Goal: Task Accomplishment & Management: Use online tool/utility

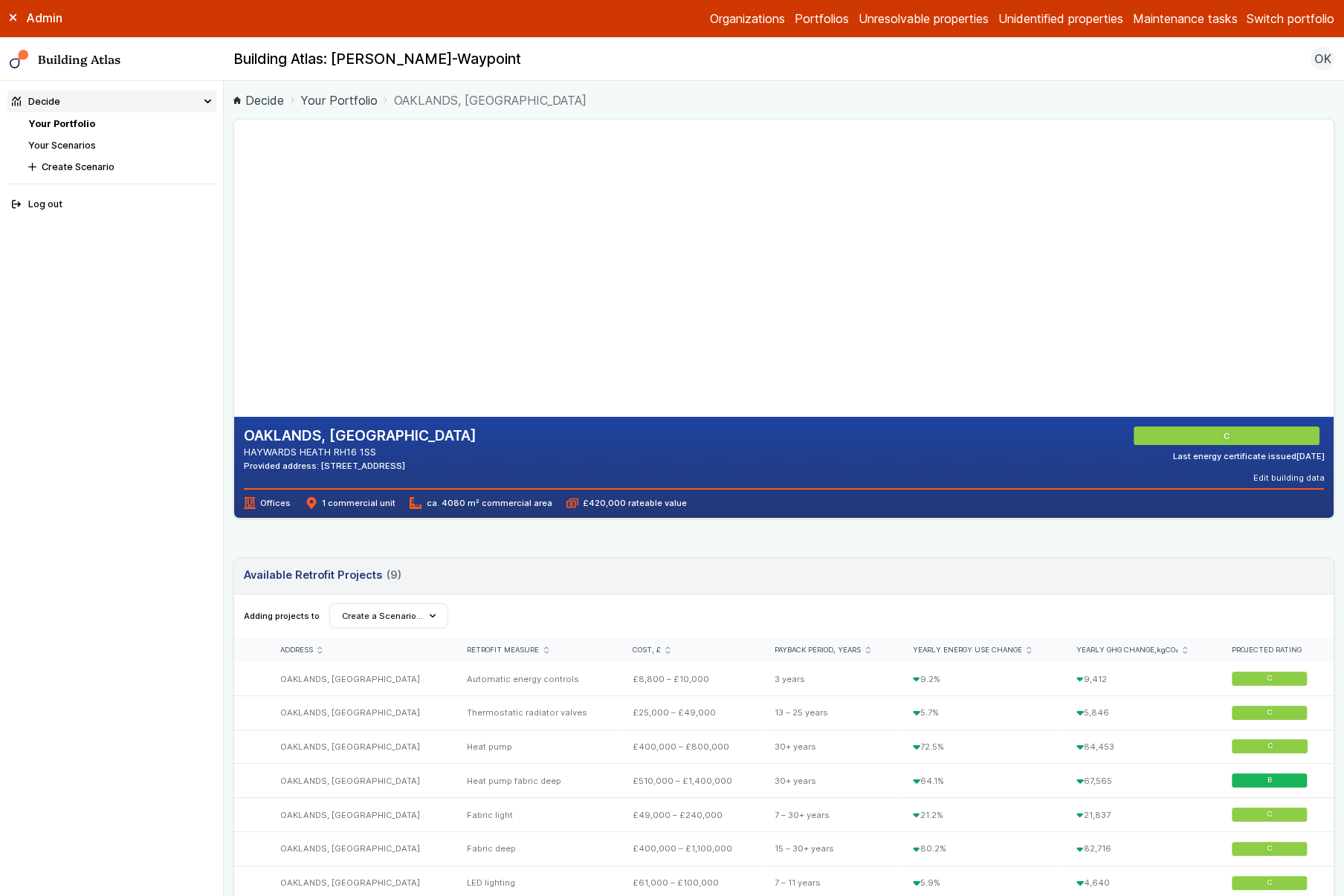
scroll to position [477, 0]
click at [0, 0] on button "E.ON Schools [GEOGRAPHIC_DATA]" at bounding box center [0, 0] width 0 height 0
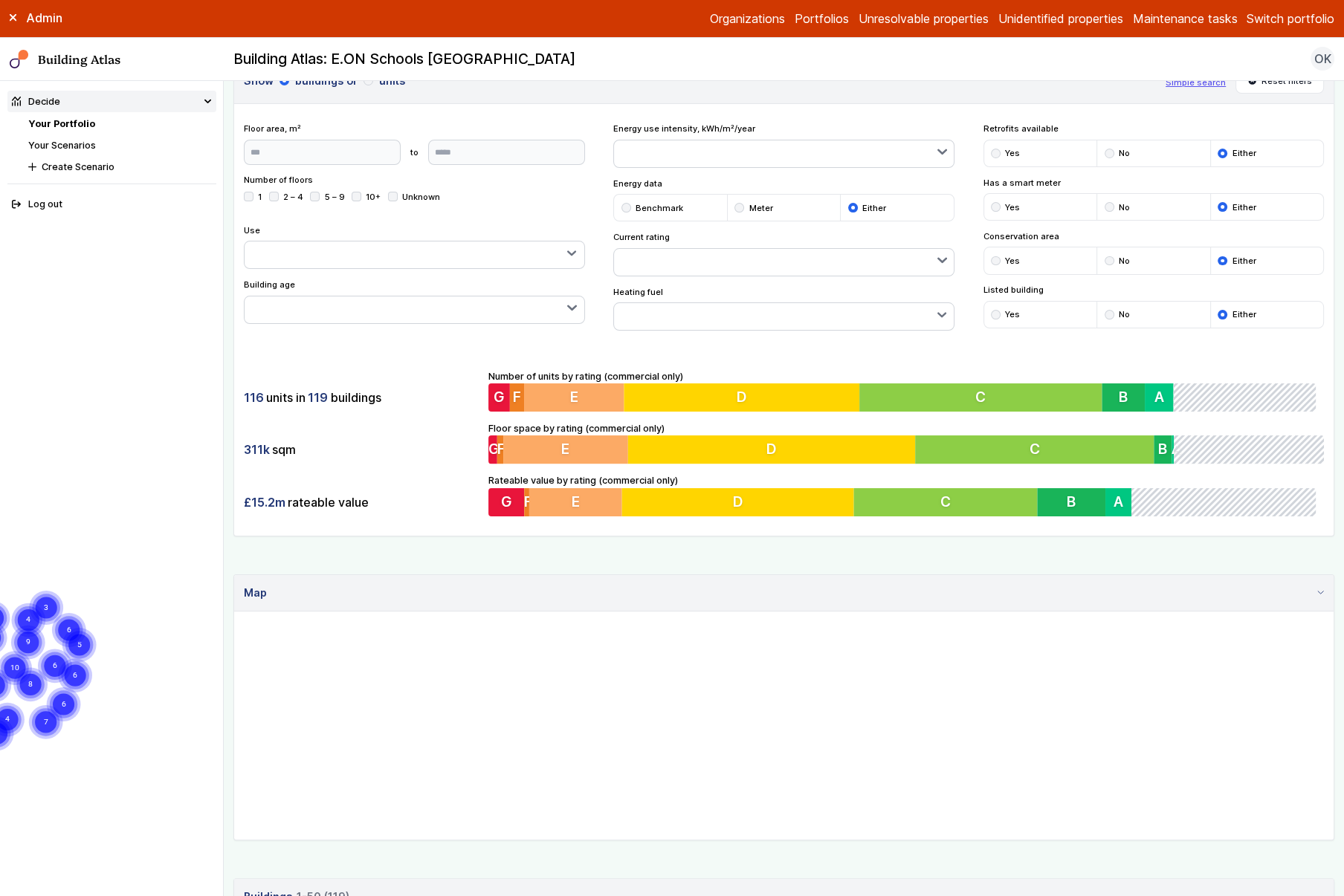
scroll to position [263, 0]
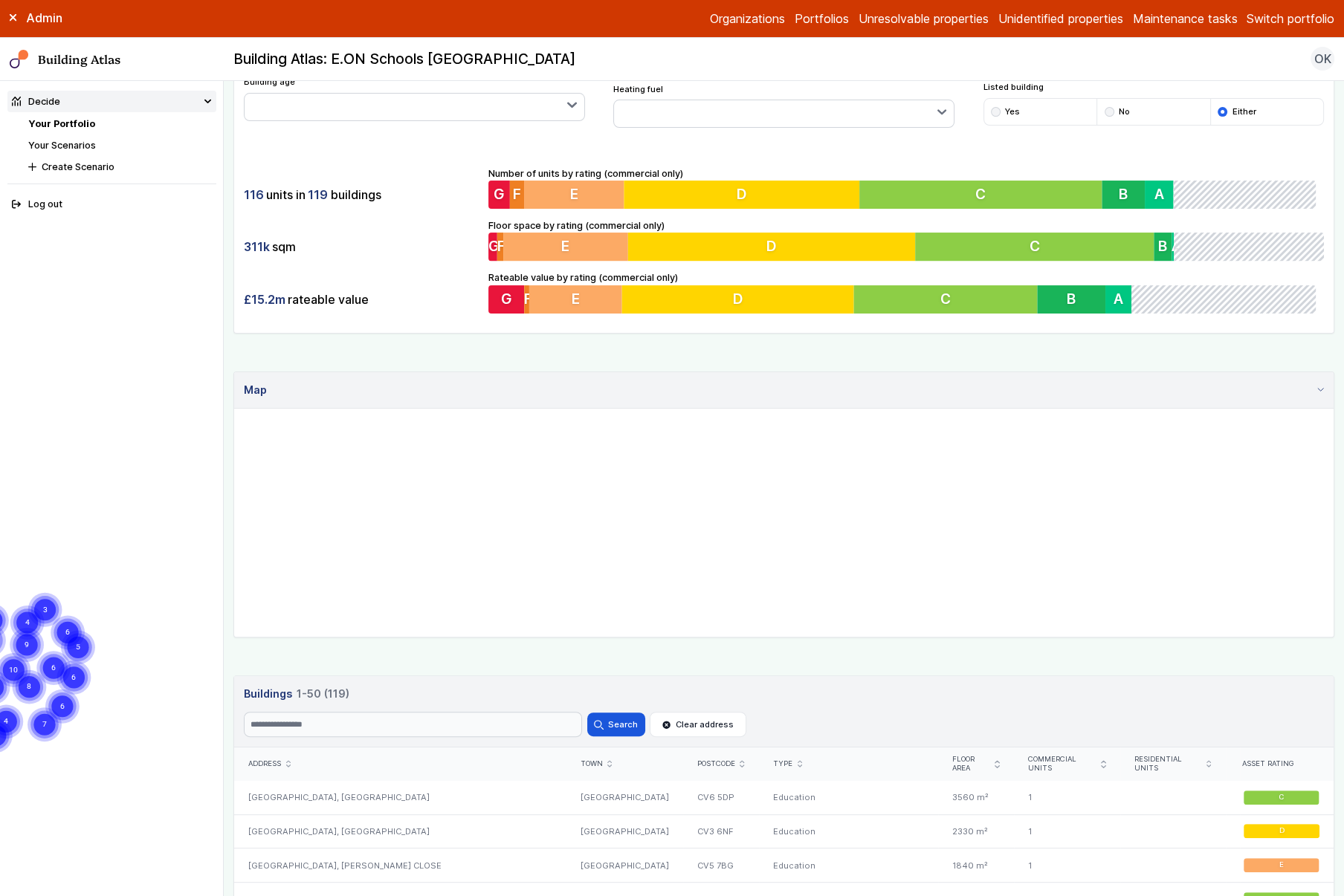
click at [84, 147] on link "Your Scenarios" at bounding box center [62, 146] width 67 height 11
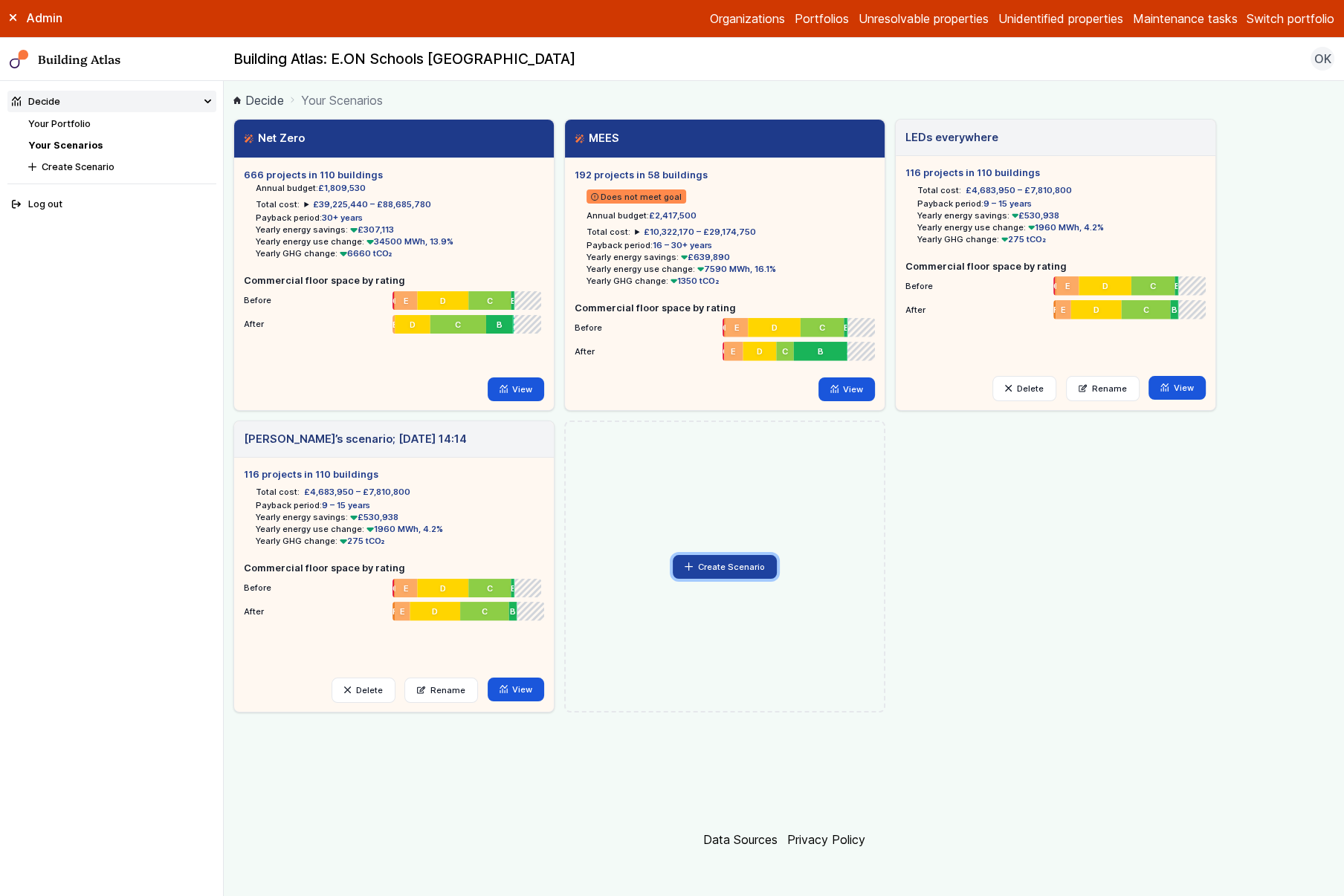
click at [704, 568] on button "Create Scenario" at bounding box center [724, 566] width 104 height 23
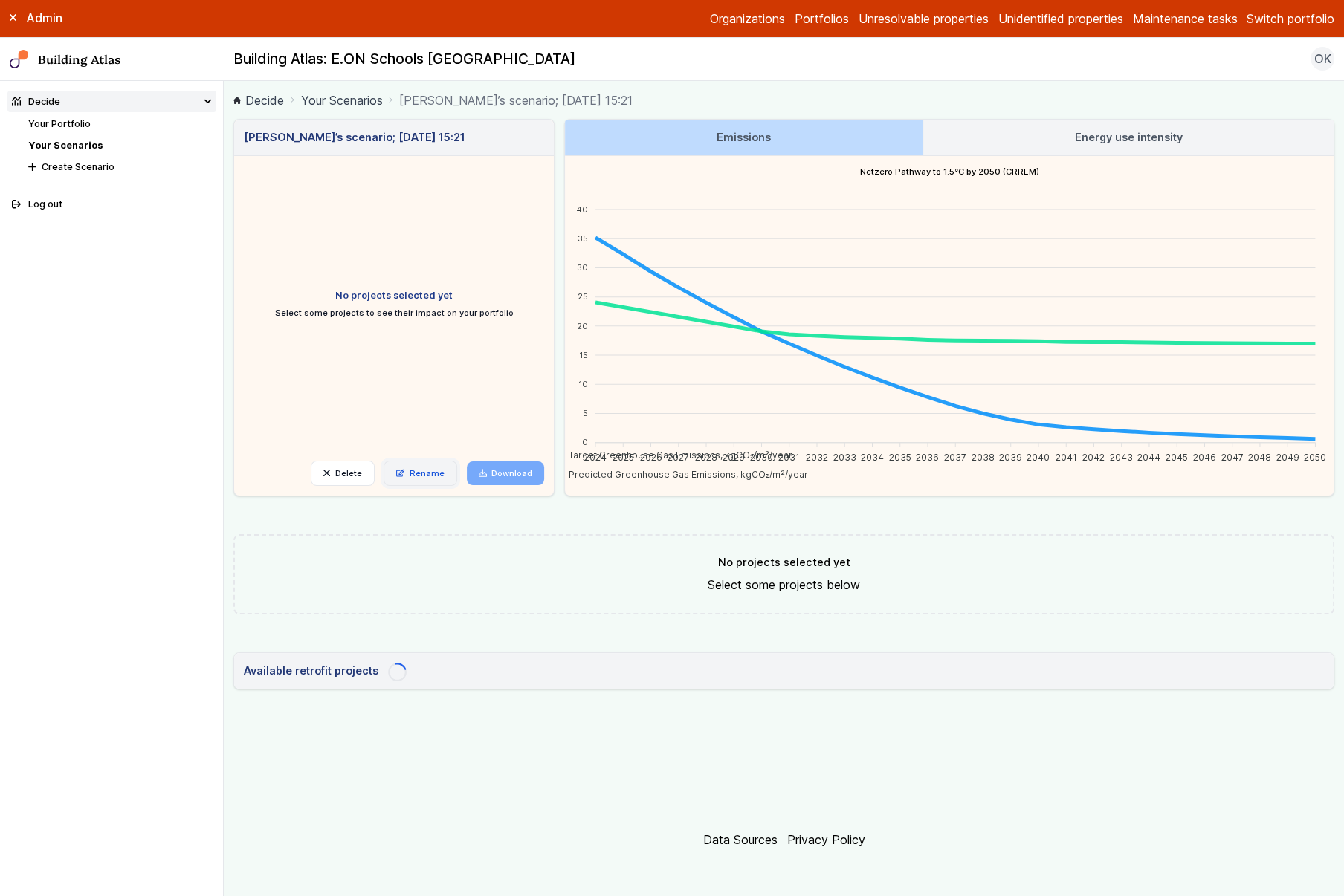
click at [416, 481] on link "Rename" at bounding box center [420, 473] width 74 height 25
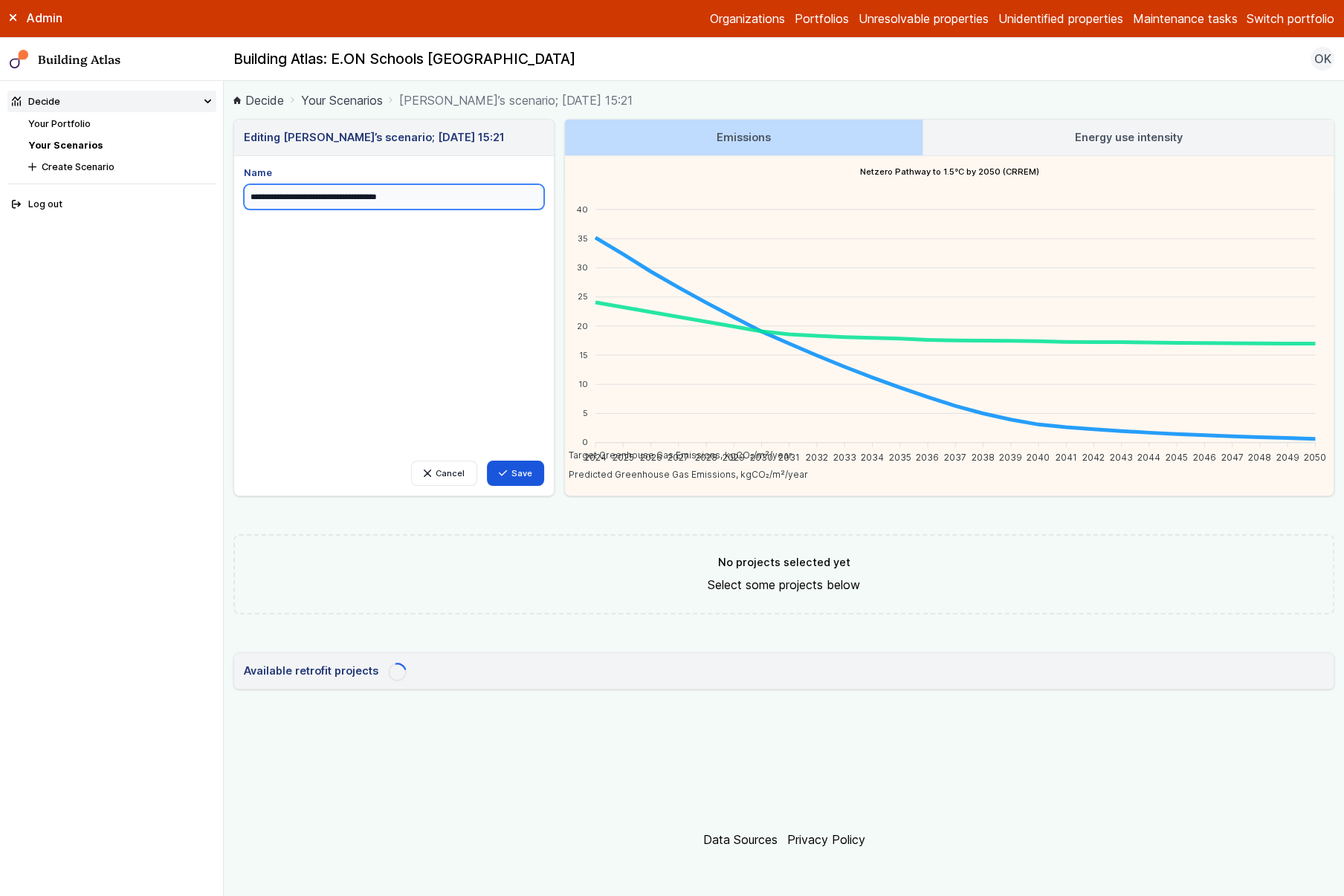
click at [333, 199] on input "**********" at bounding box center [393, 196] width 300 height 25
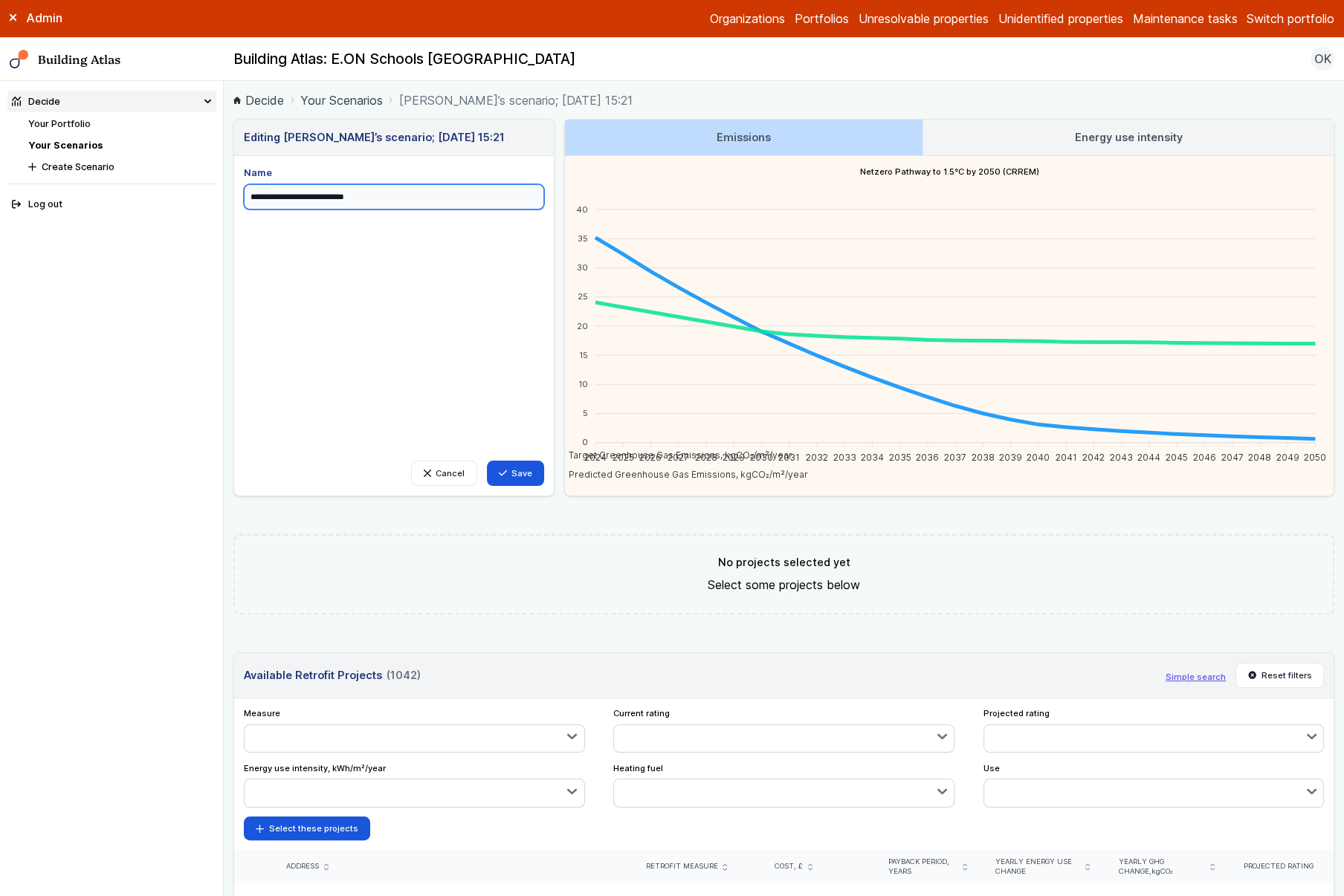
click at [353, 201] on input "**********" at bounding box center [393, 196] width 300 height 25
type input "**********"
click at [411, 585] on div "No projects selected yet Select some projects below" at bounding box center [784, 575] width 1101 height 80
click at [506, 476] on icon "submit" at bounding box center [503, 473] width 8 height 8
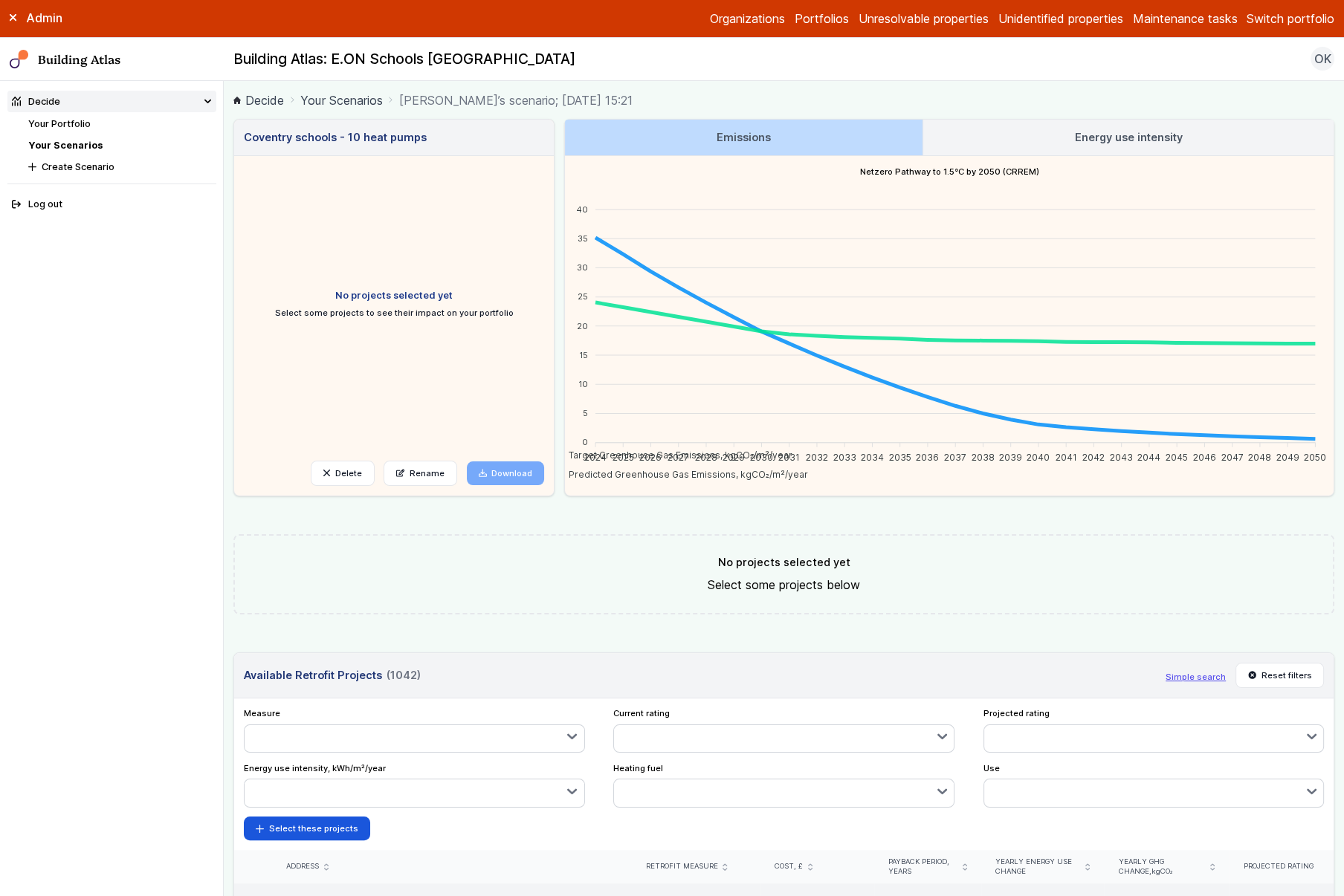
scroll to position [318, 0]
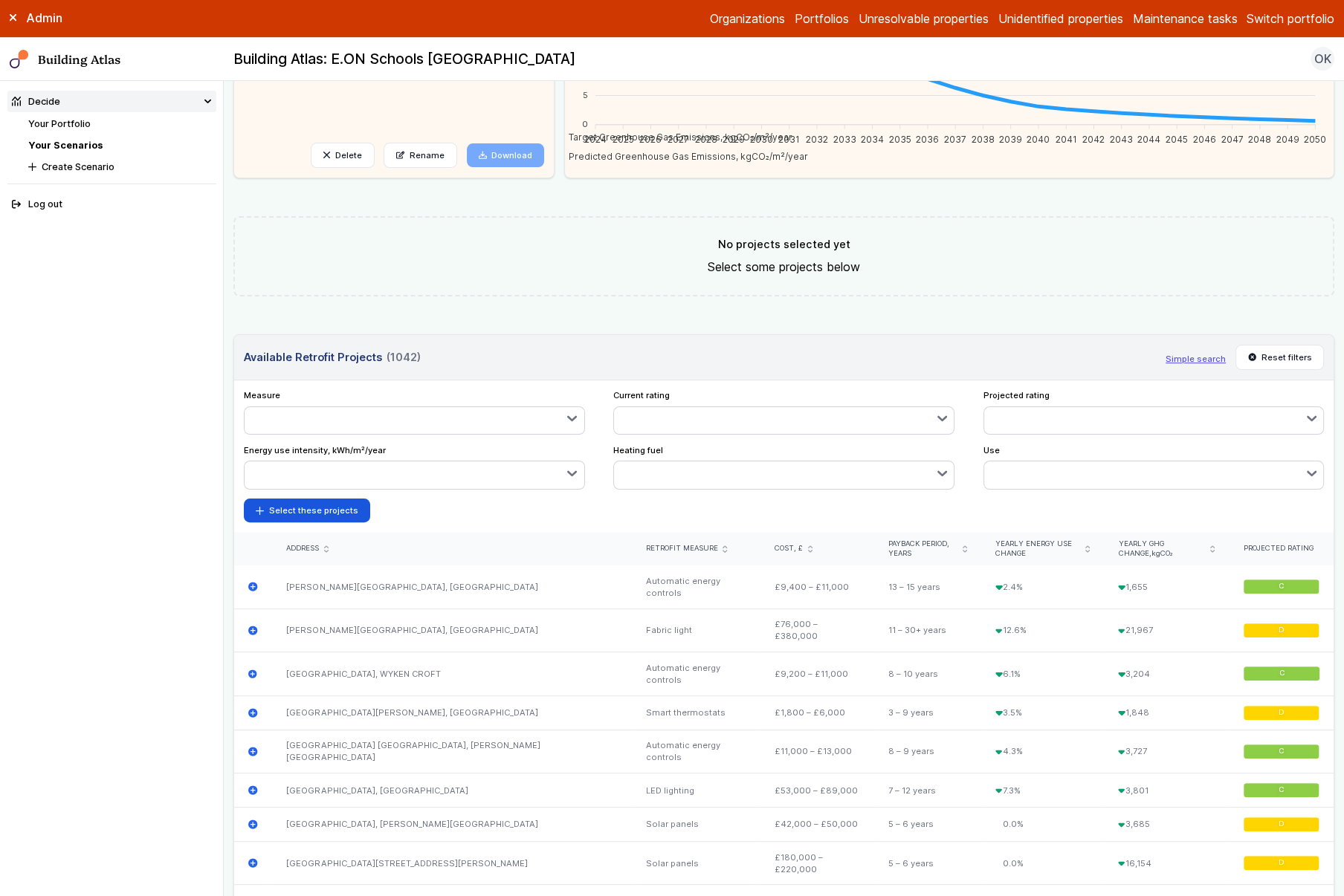
click at [343, 430] on button "button" at bounding box center [415, 420] width 340 height 27
click at [0, 0] on span "Heat pump fabric deep" at bounding box center [0, 0] width 0 height 0
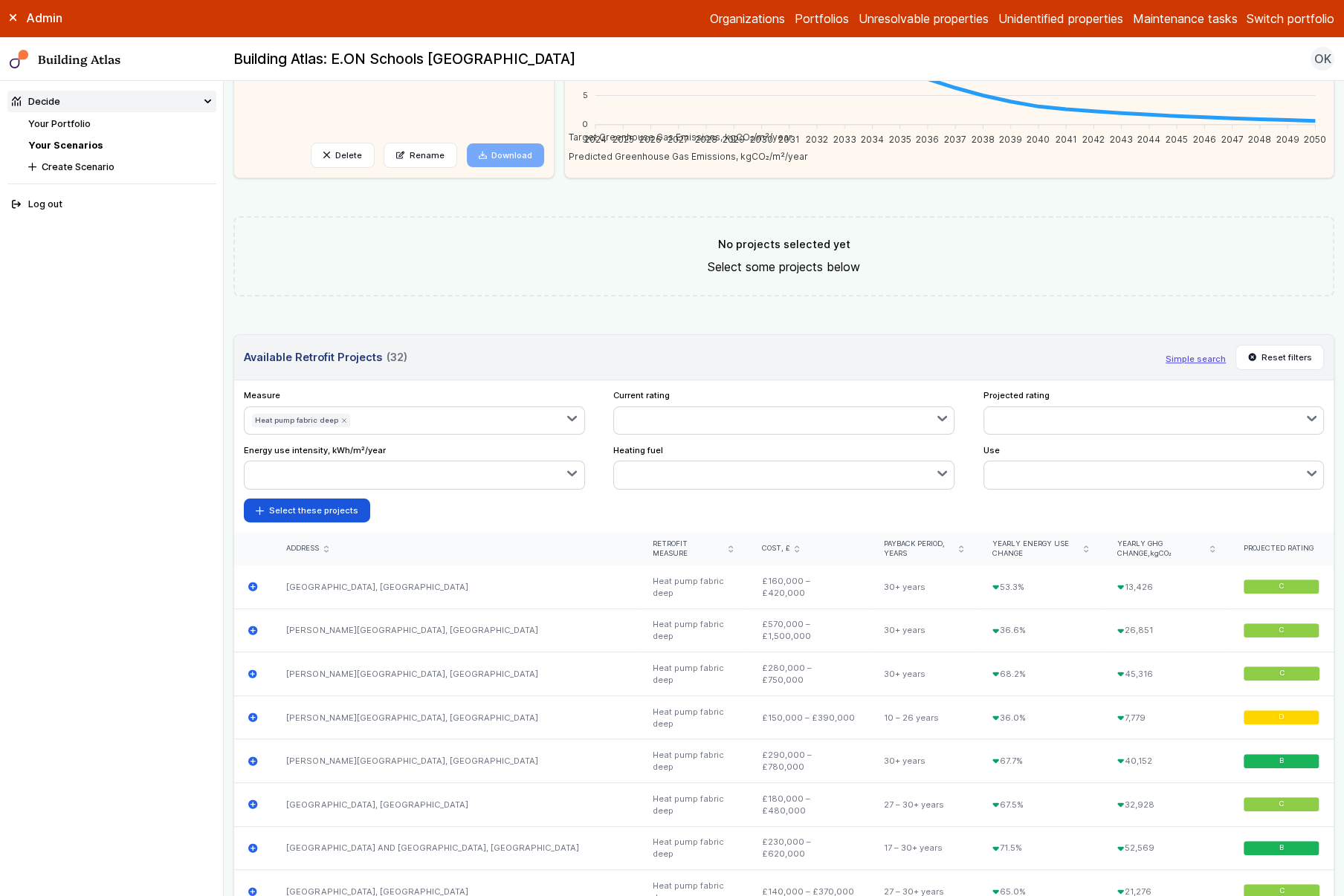
scroll to position [0, 0]
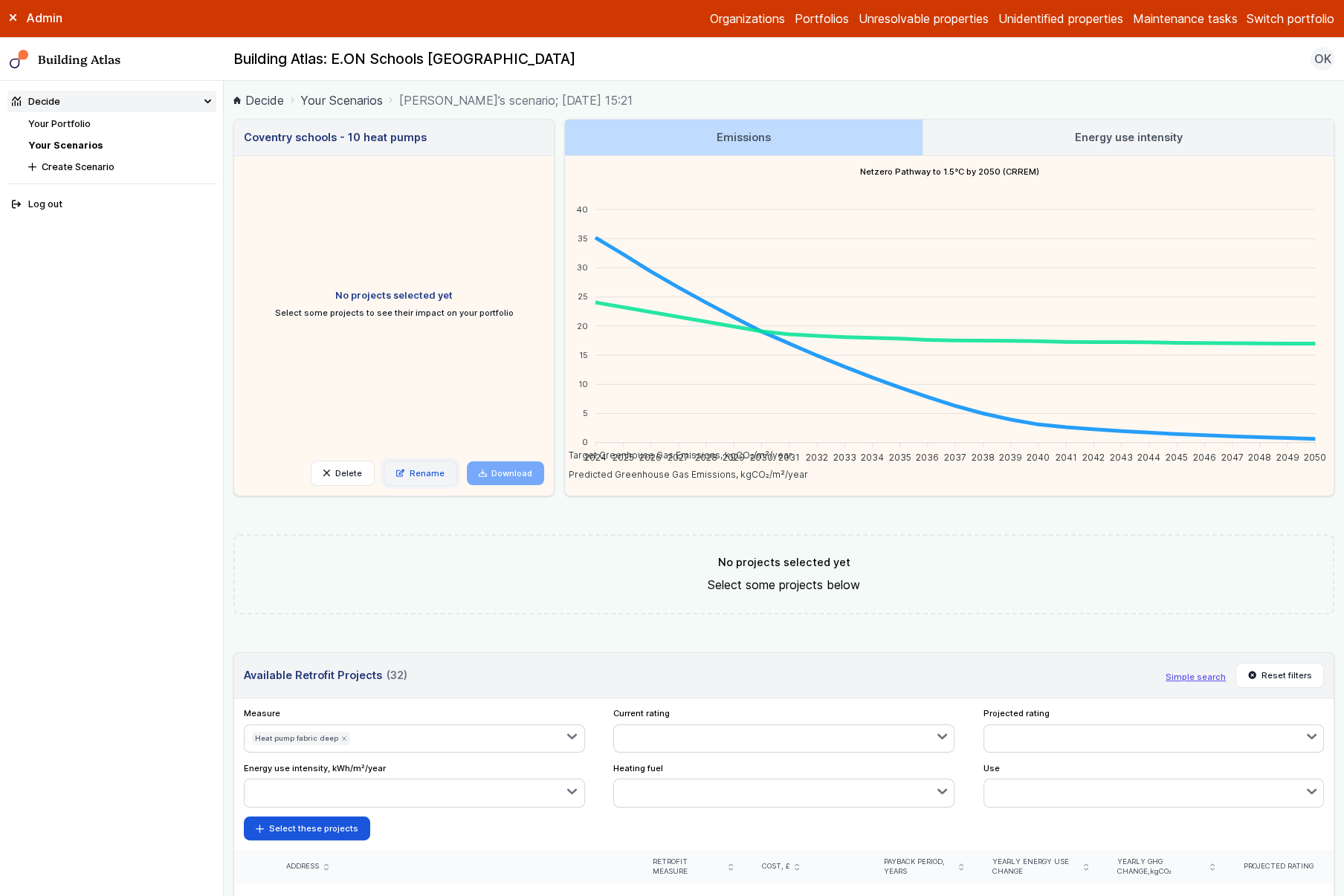
click at [426, 474] on link "Rename" at bounding box center [420, 473] width 74 height 25
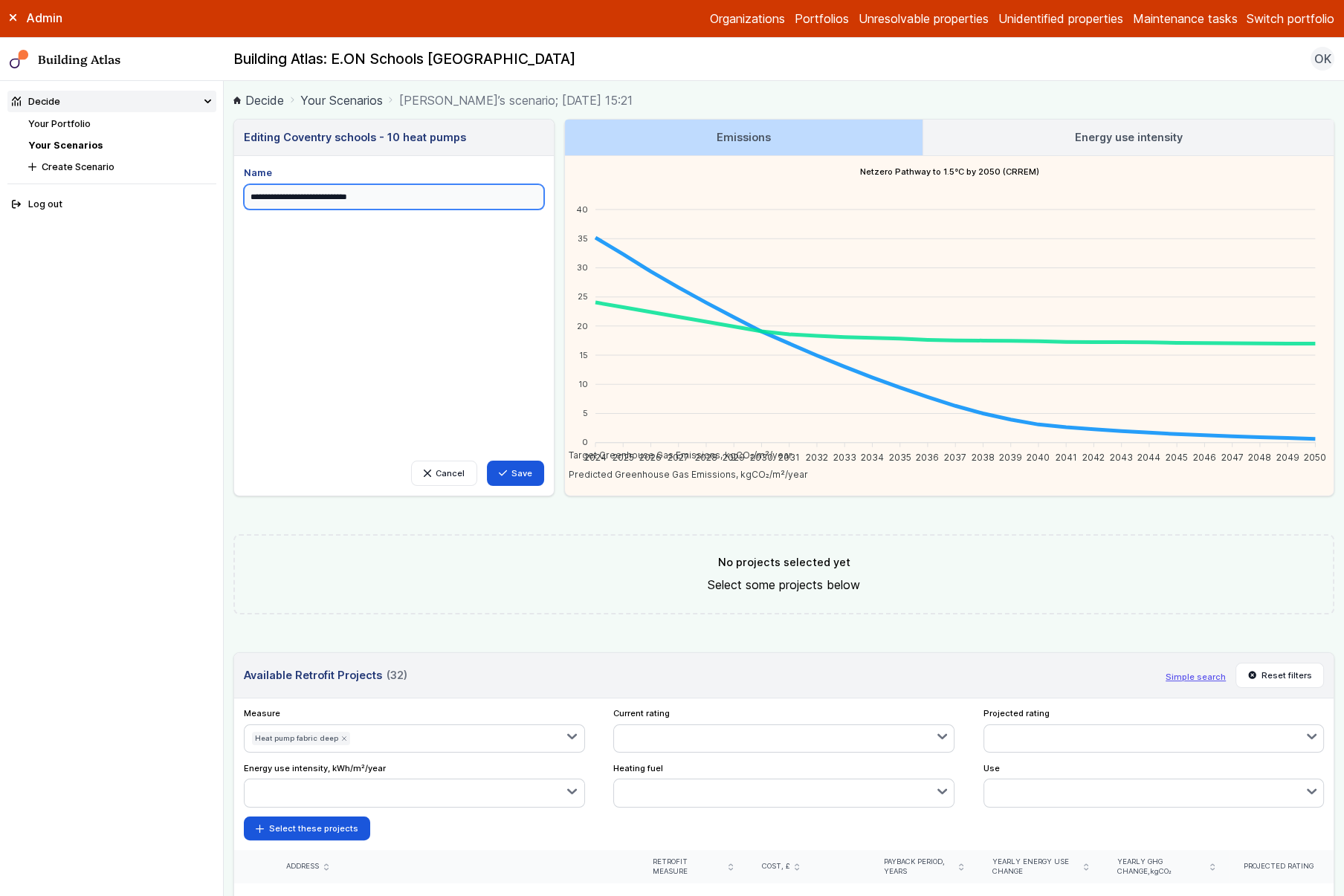
drag, startPoint x: 336, startPoint y: 198, endPoint x: 411, endPoint y: 198, distance: 75.0
click at [411, 198] on input "**********" at bounding box center [393, 196] width 300 height 25
type input "**********"
click at [515, 474] on button "Save" at bounding box center [516, 473] width 58 height 25
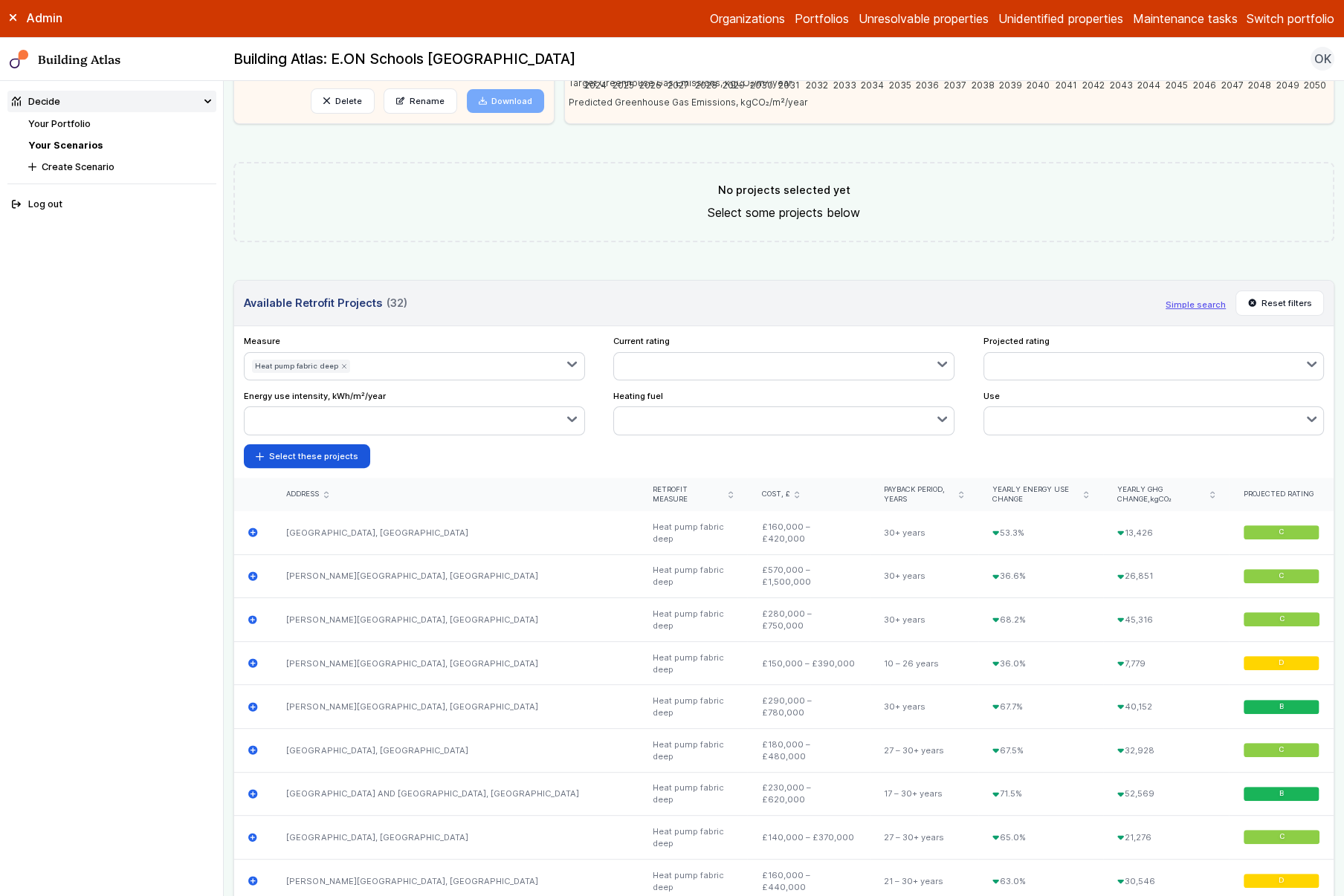
scroll to position [568, 0]
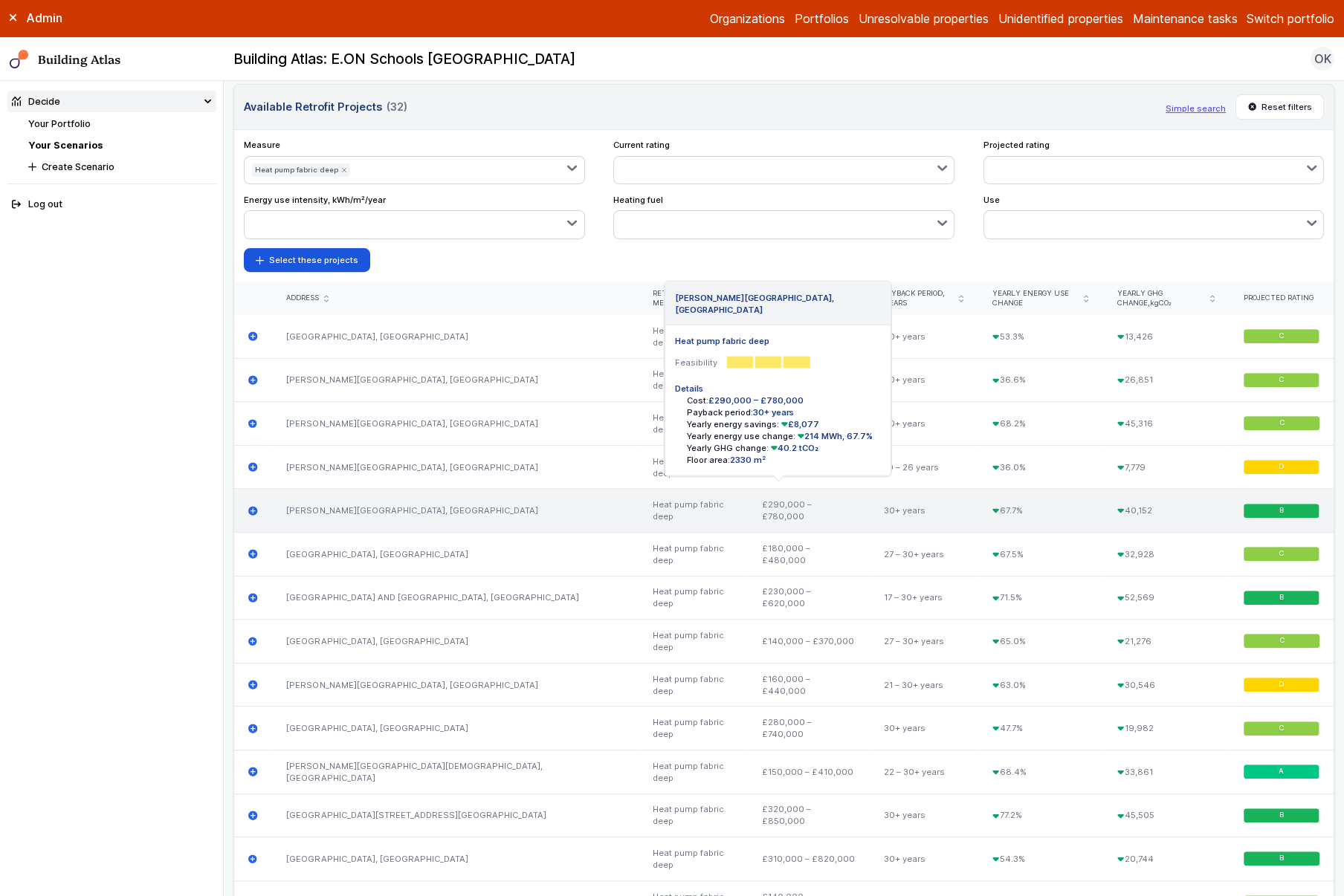
click at [255, 506] on icon "submit" at bounding box center [253, 511] width 9 height 9
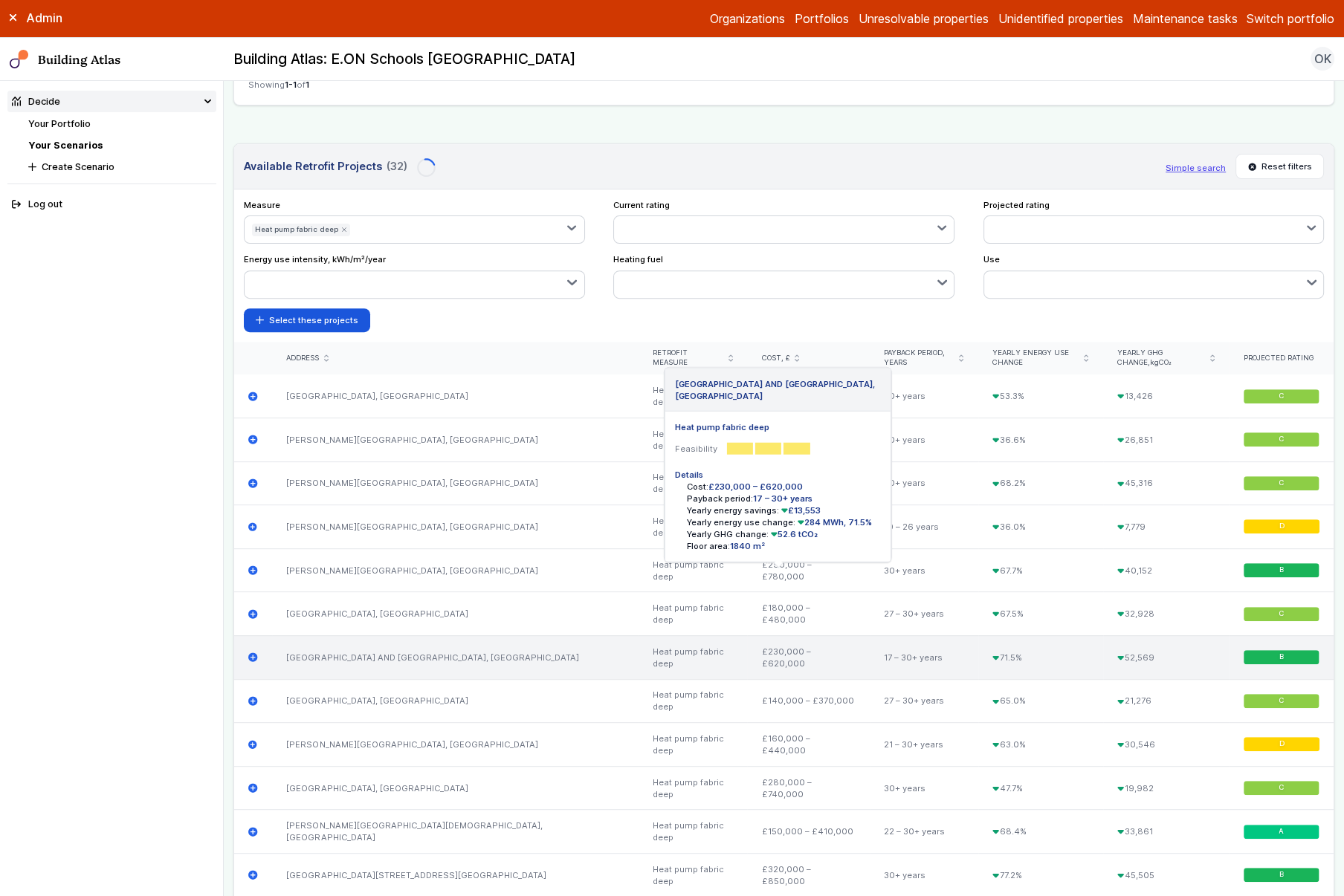
scroll to position [627, 0]
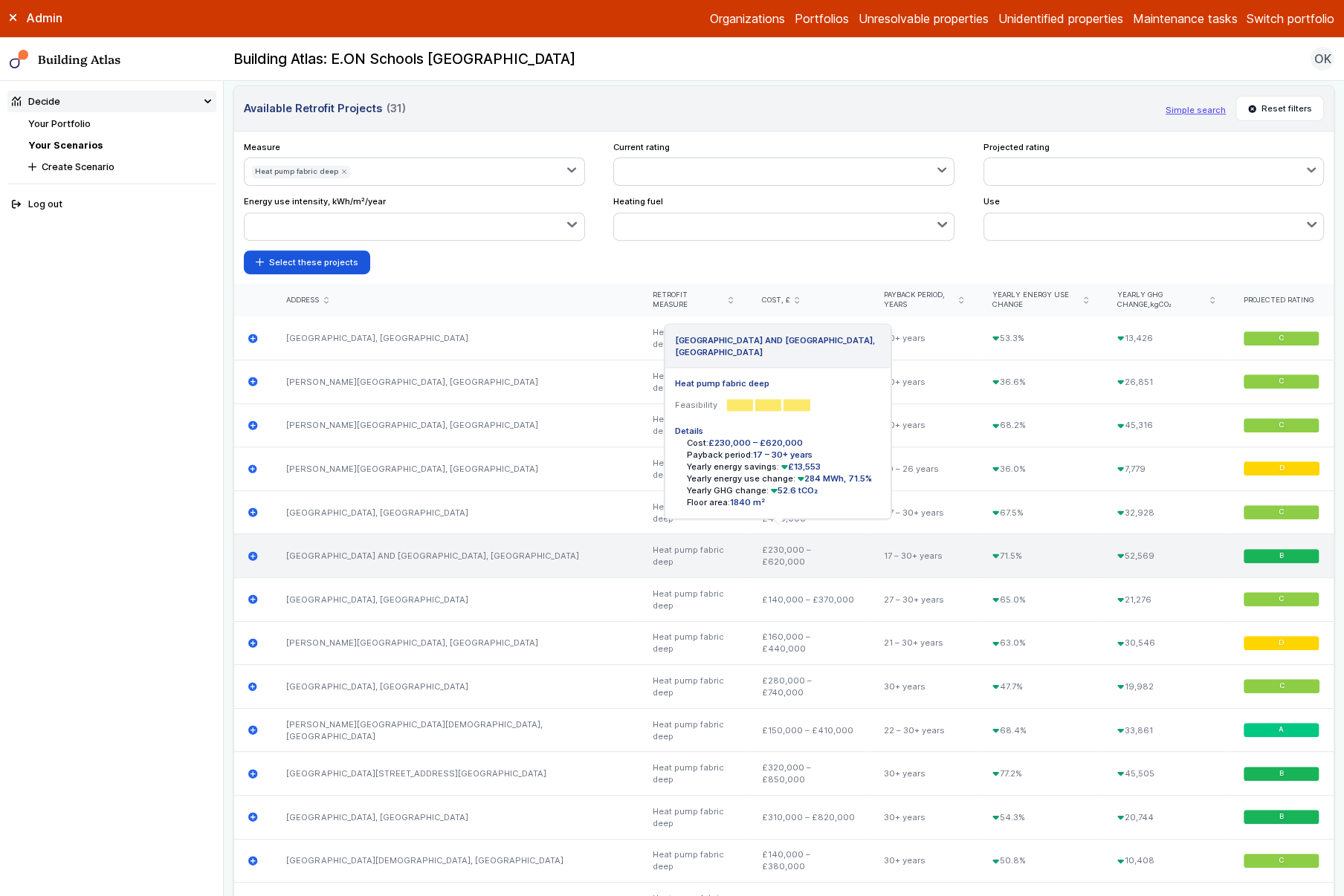
click at [252, 551] on icon "submit" at bounding box center [253, 556] width 9 height 9
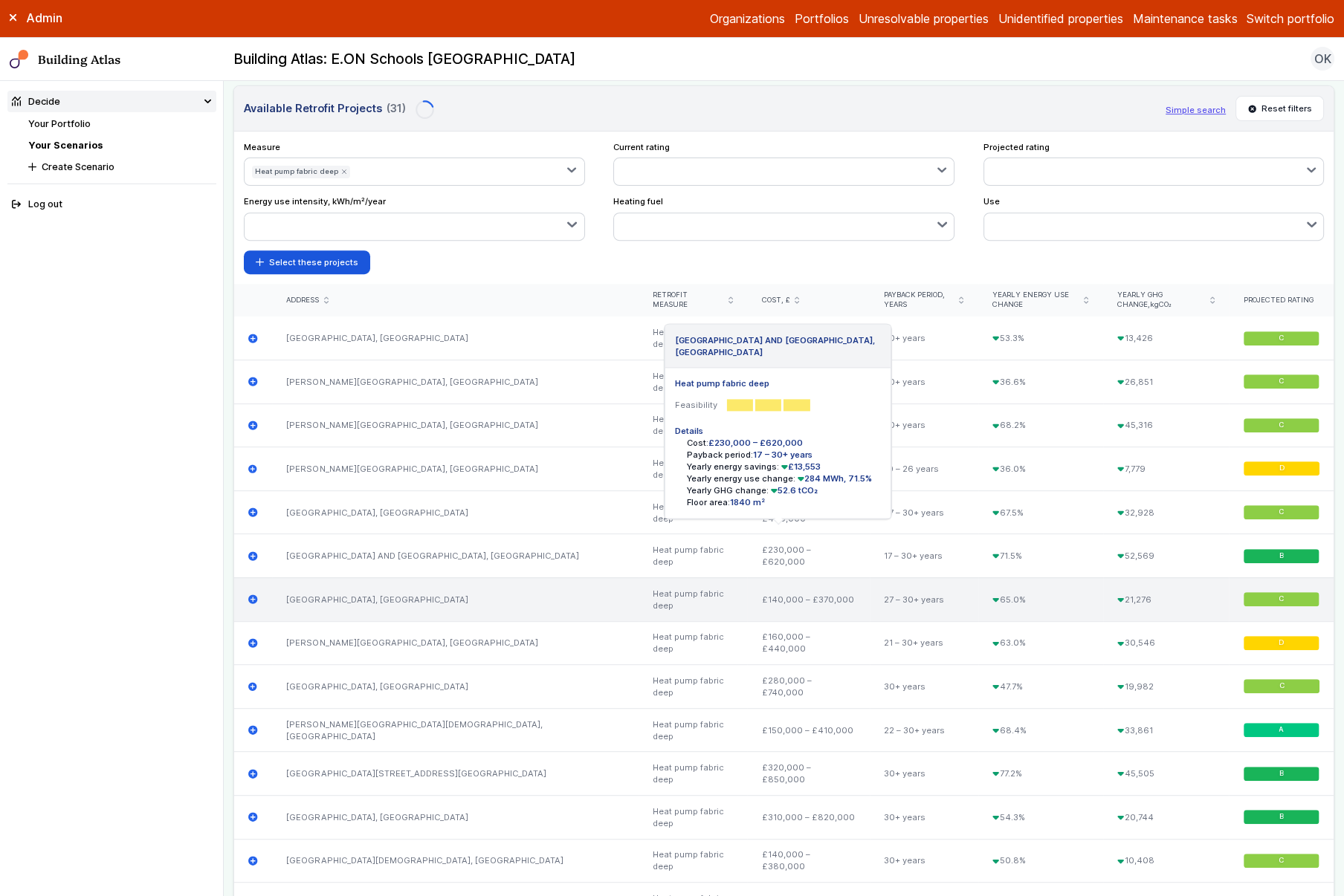
scroll to position [689, 0]
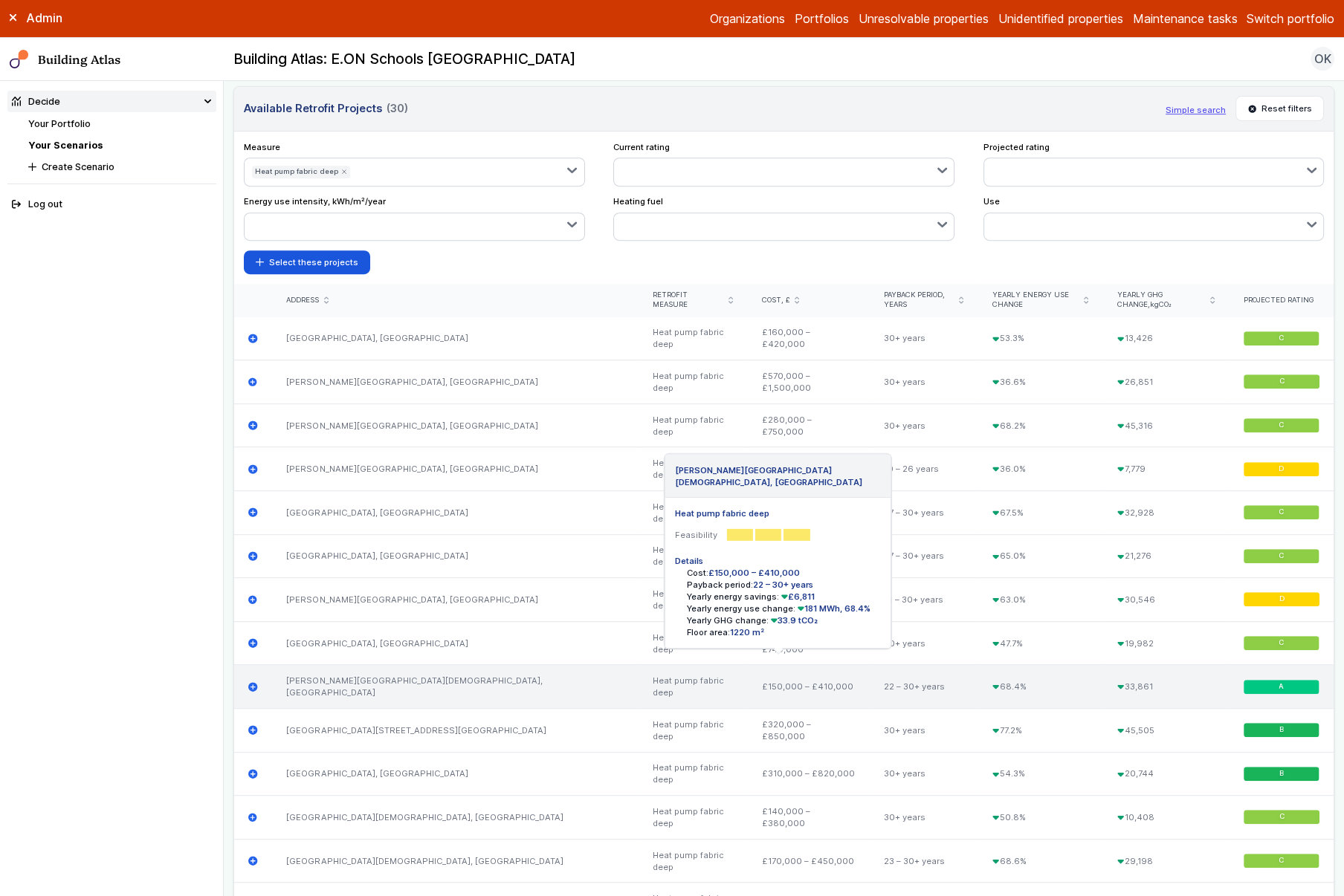
click at [255, 682] on icon "submit" at bounding box center [253, 687] width 9 height 9
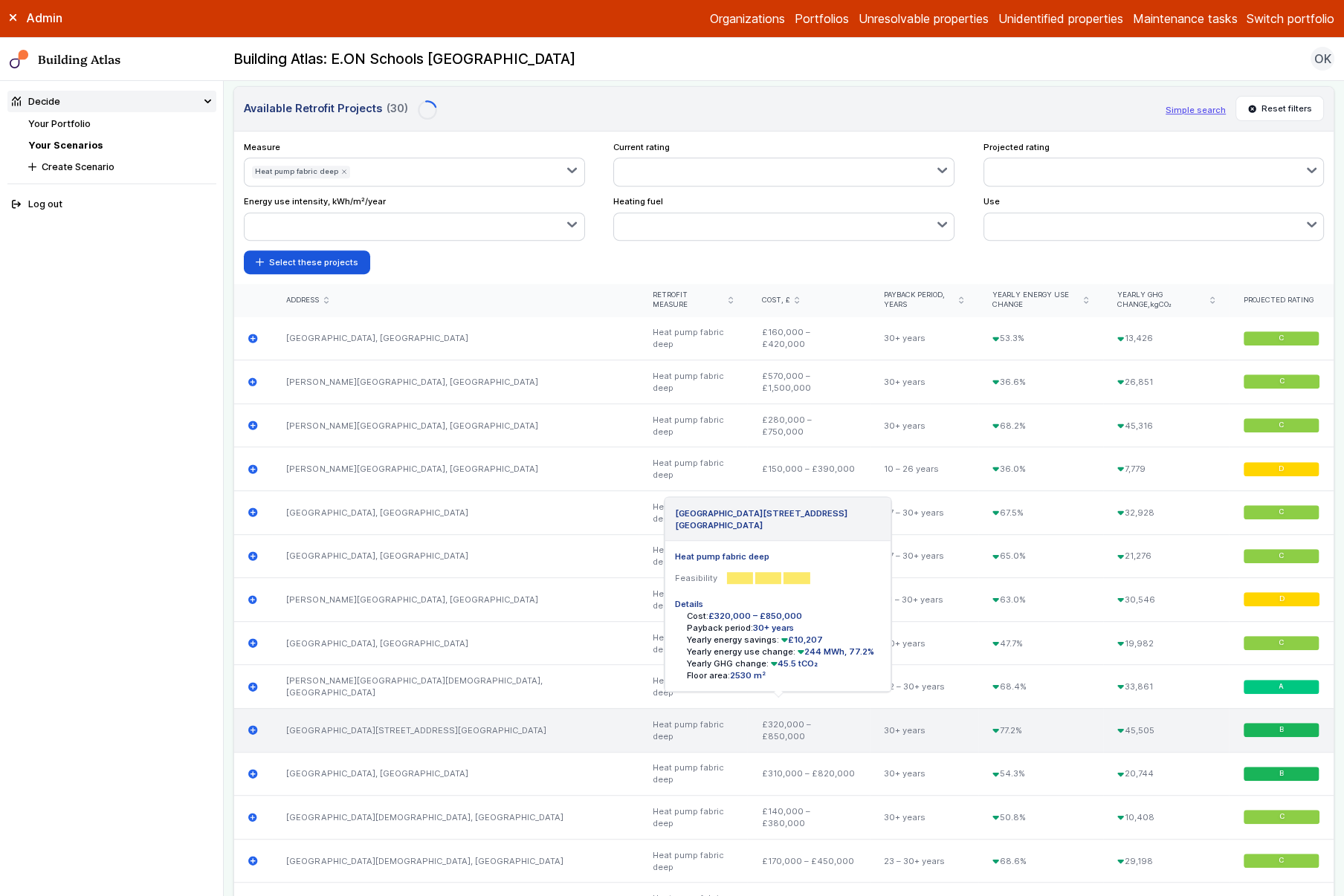
scroll to position [732, 0]
click at [251, 726] on icon "submit" at bounding box center [253, 731] width 9 height 9
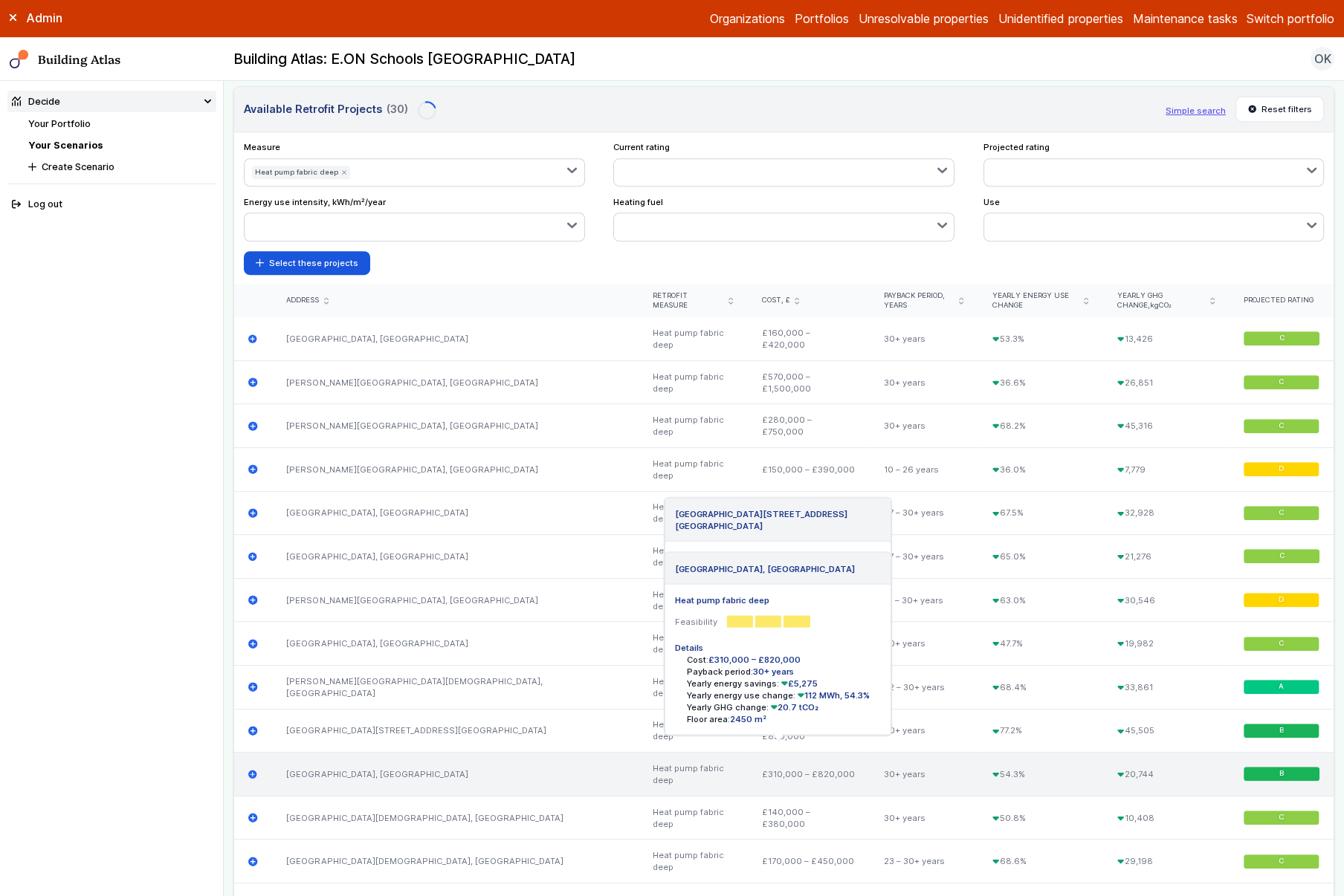
scroll to position [775, 0]
click at [252, 770] on icon "submit" at bounding box center [253, 775] width 9 height 9
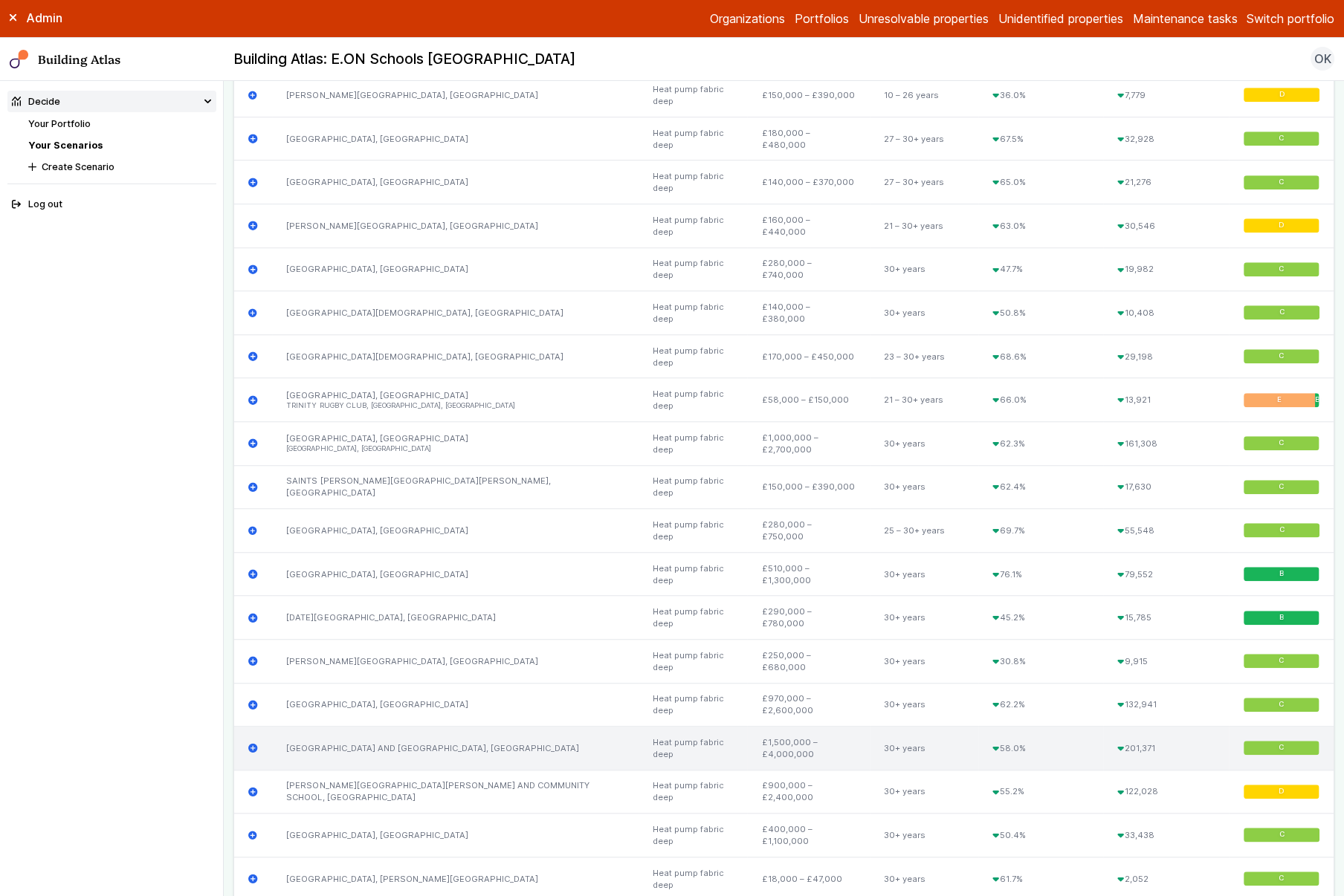
scroll to position [1225, 0]
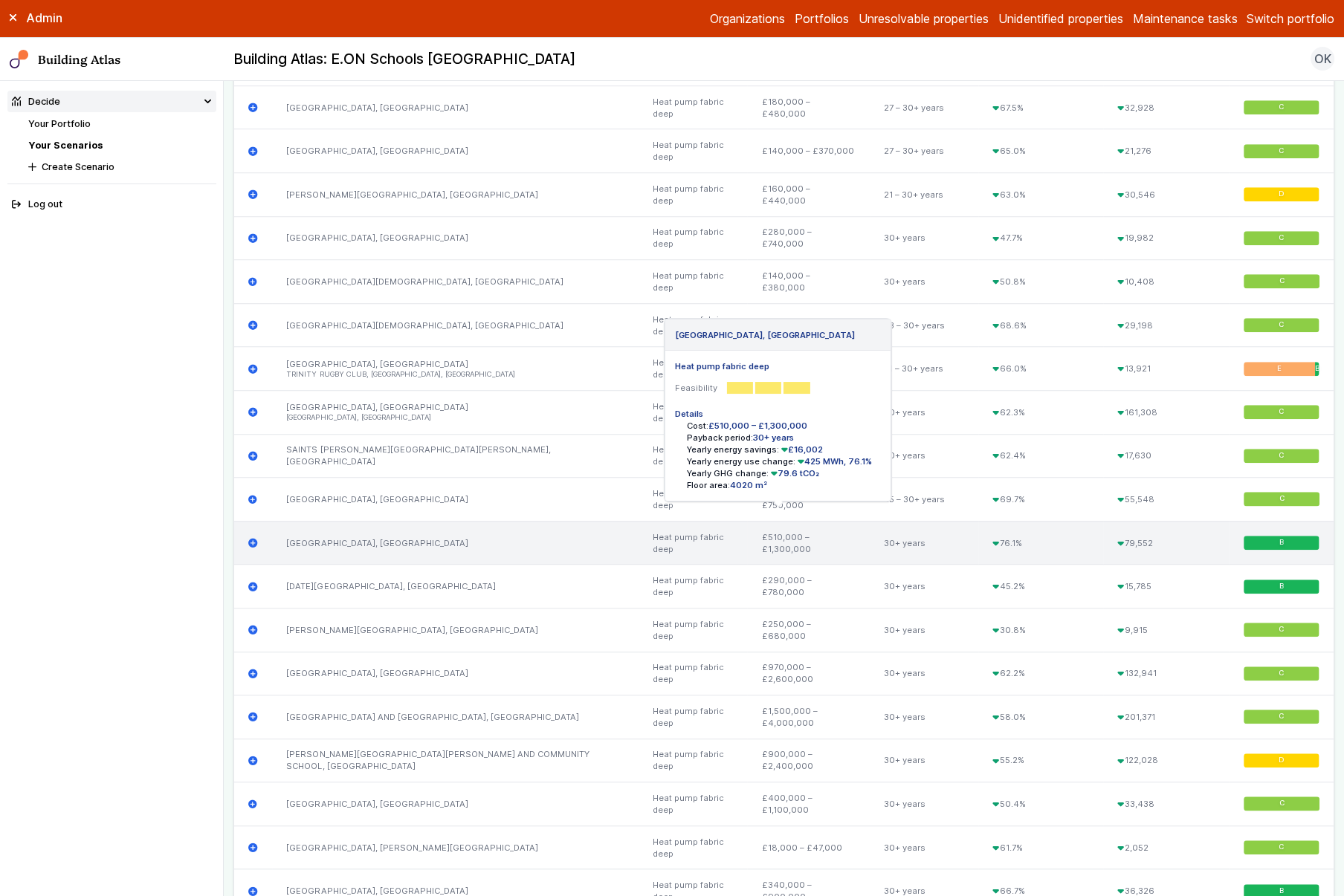
click at [252, 538] on icon "submit" at bounding box center [253, 543] width 9 height 9
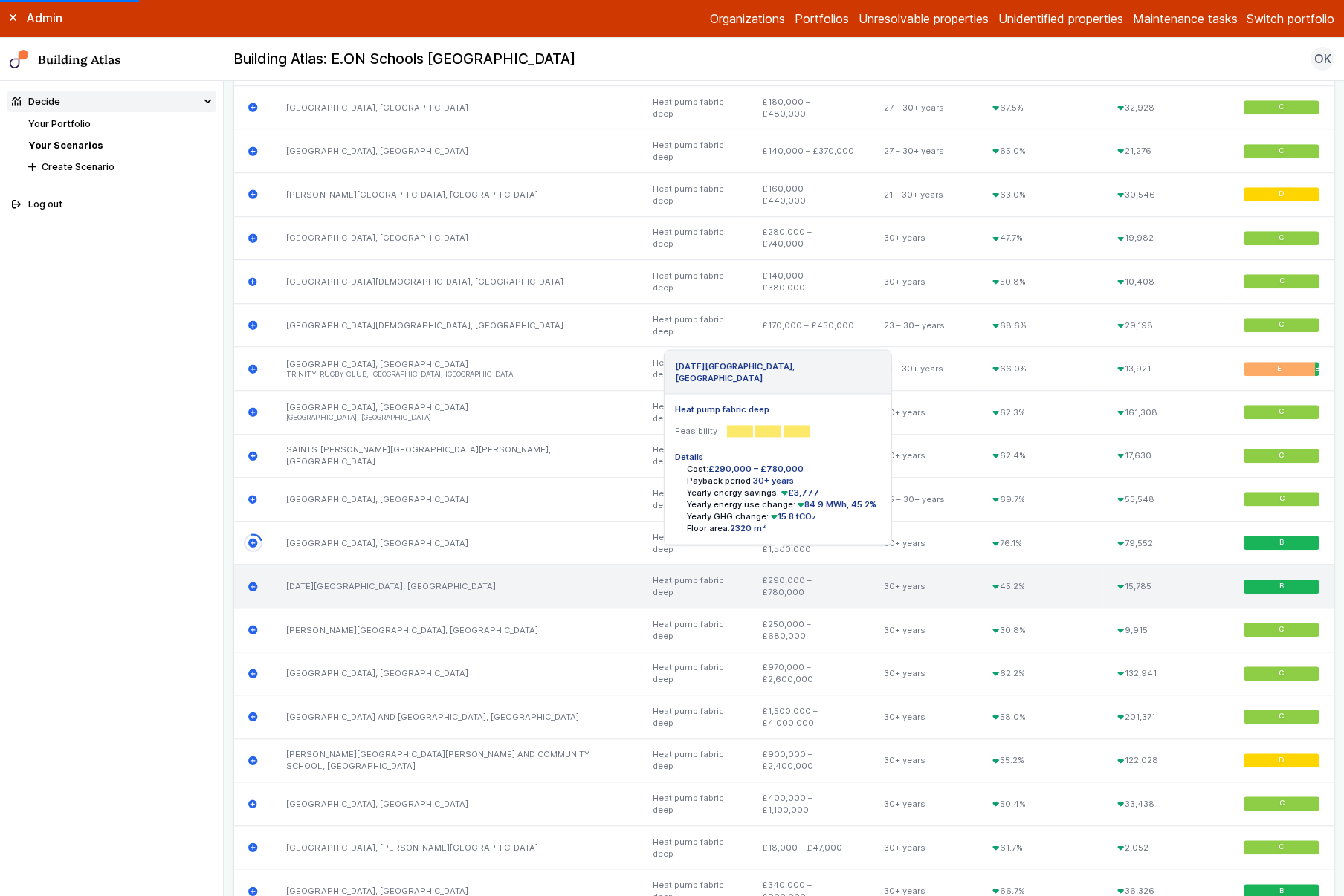
click at [252, 582] on icon "submit" at bounding box center [253, 587] width 9 height 9
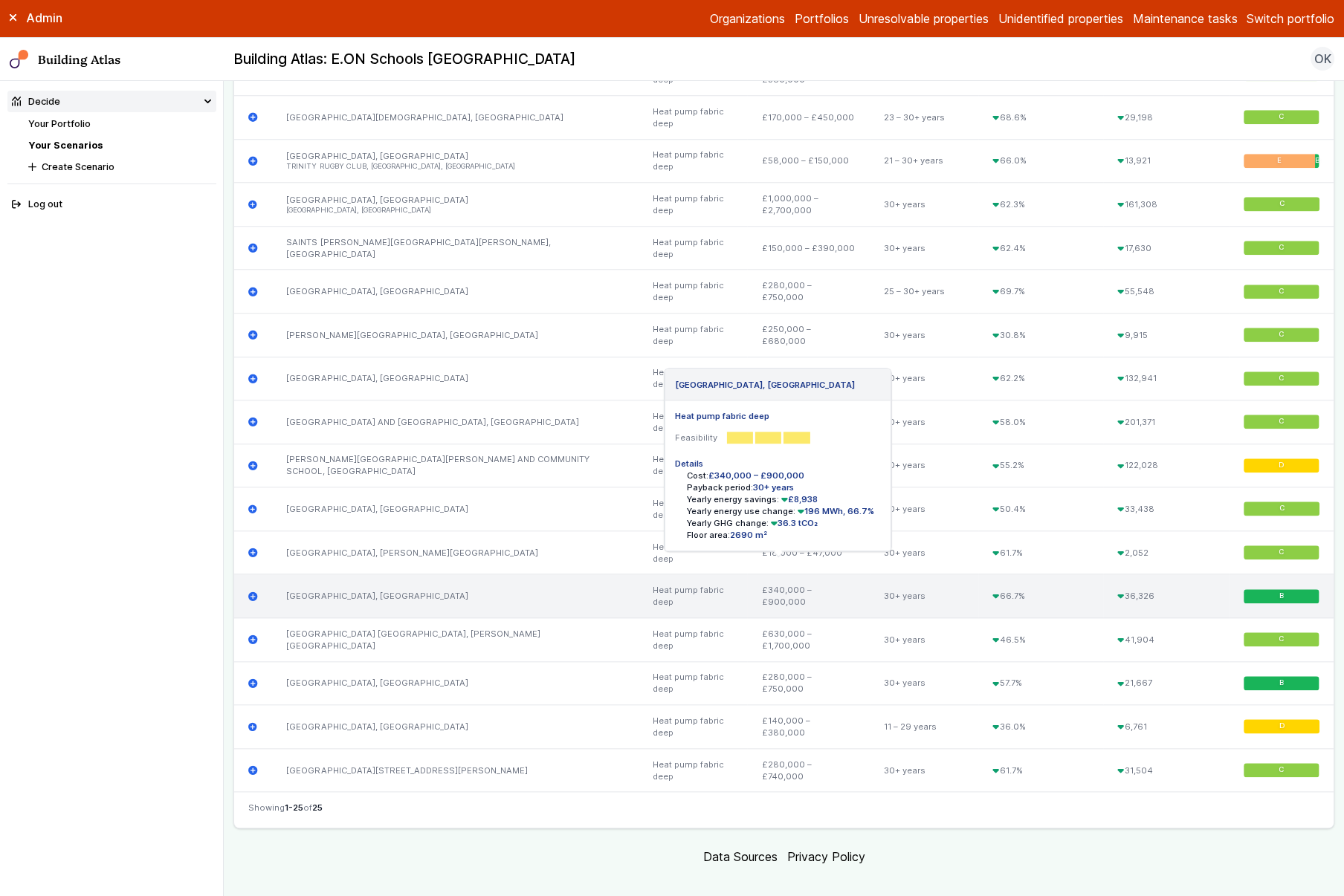
scroll to position [1520, 0]
click at [252, 590] on icon "submit" at bounding box center [253, 595] width 9 height 9
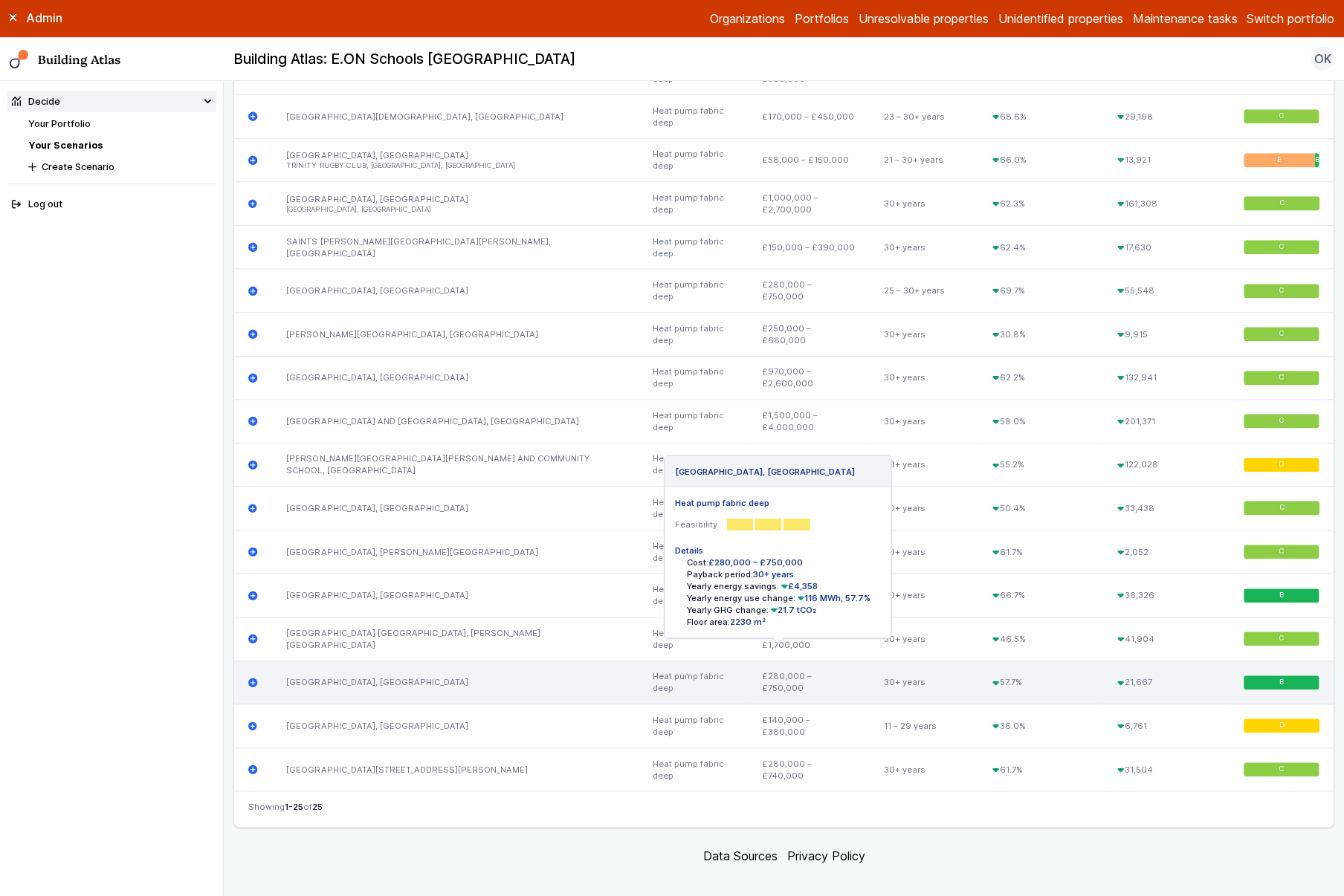
scroll to position [1564, 0]
click at [250, 678] on icon "submit" at bounding box center [253, 683] width 9 height 9
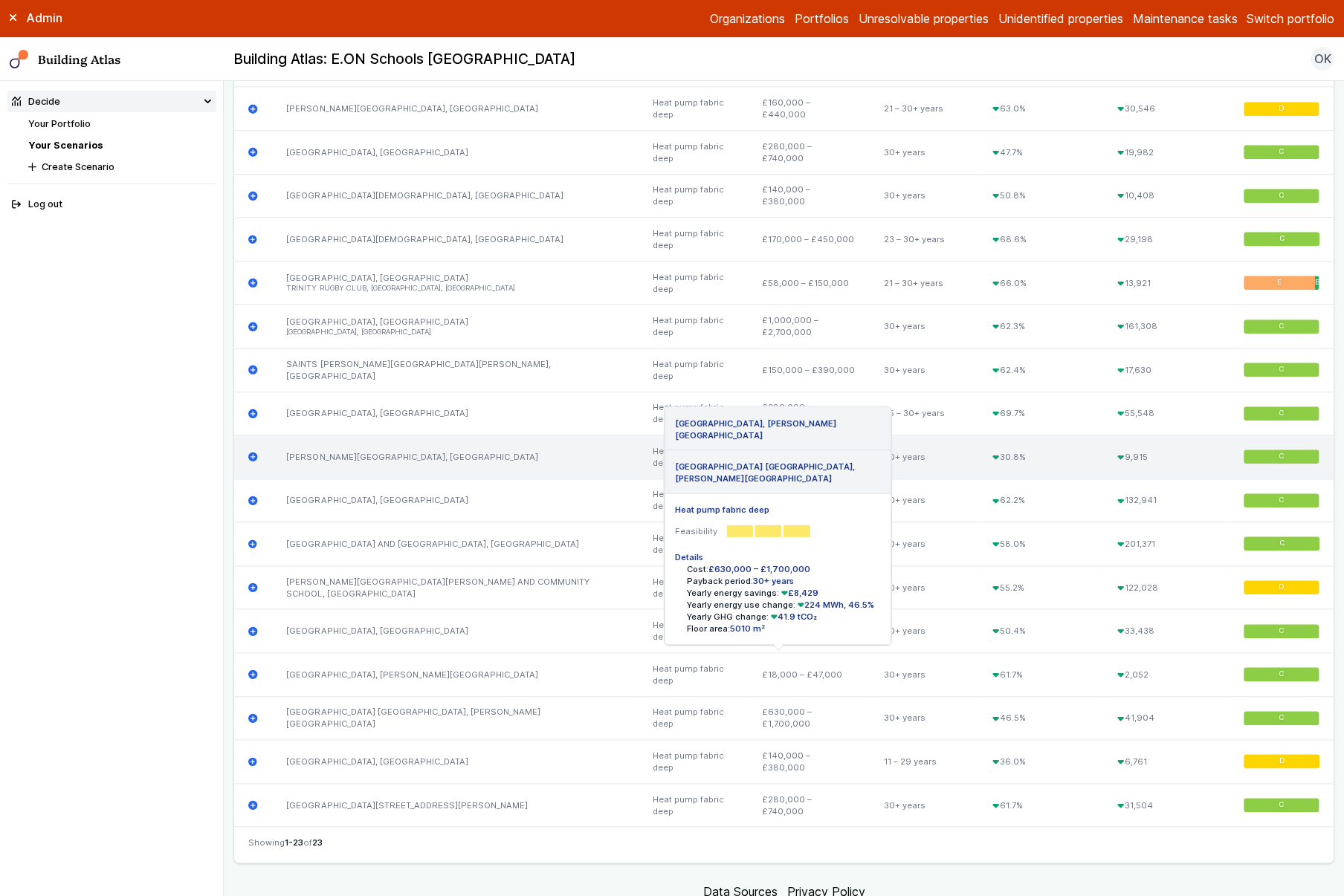
scroll to position [1520, 0]
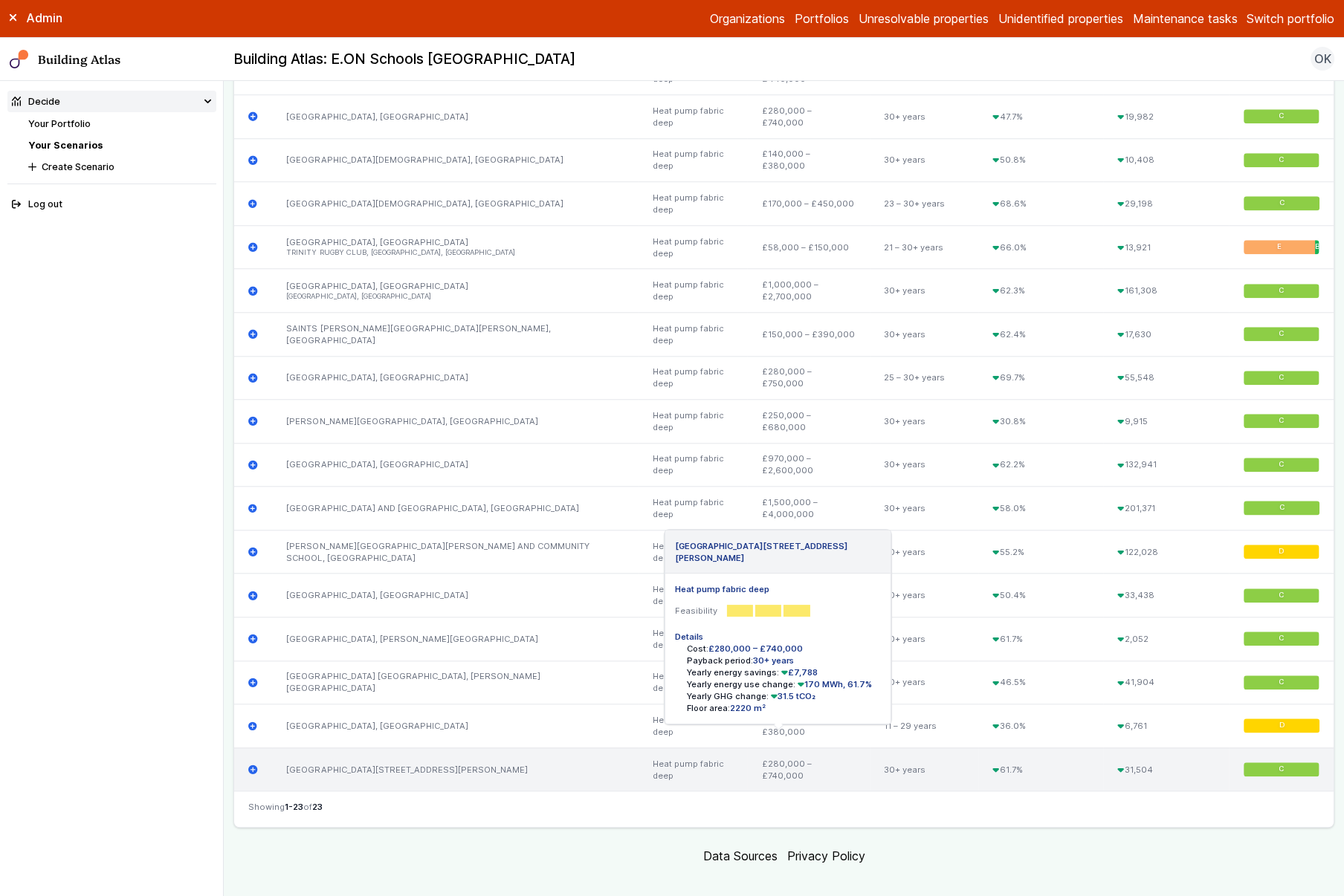
click at [251, 765] on icon "submit" at bounding box center [253, 770] width 9 height 9
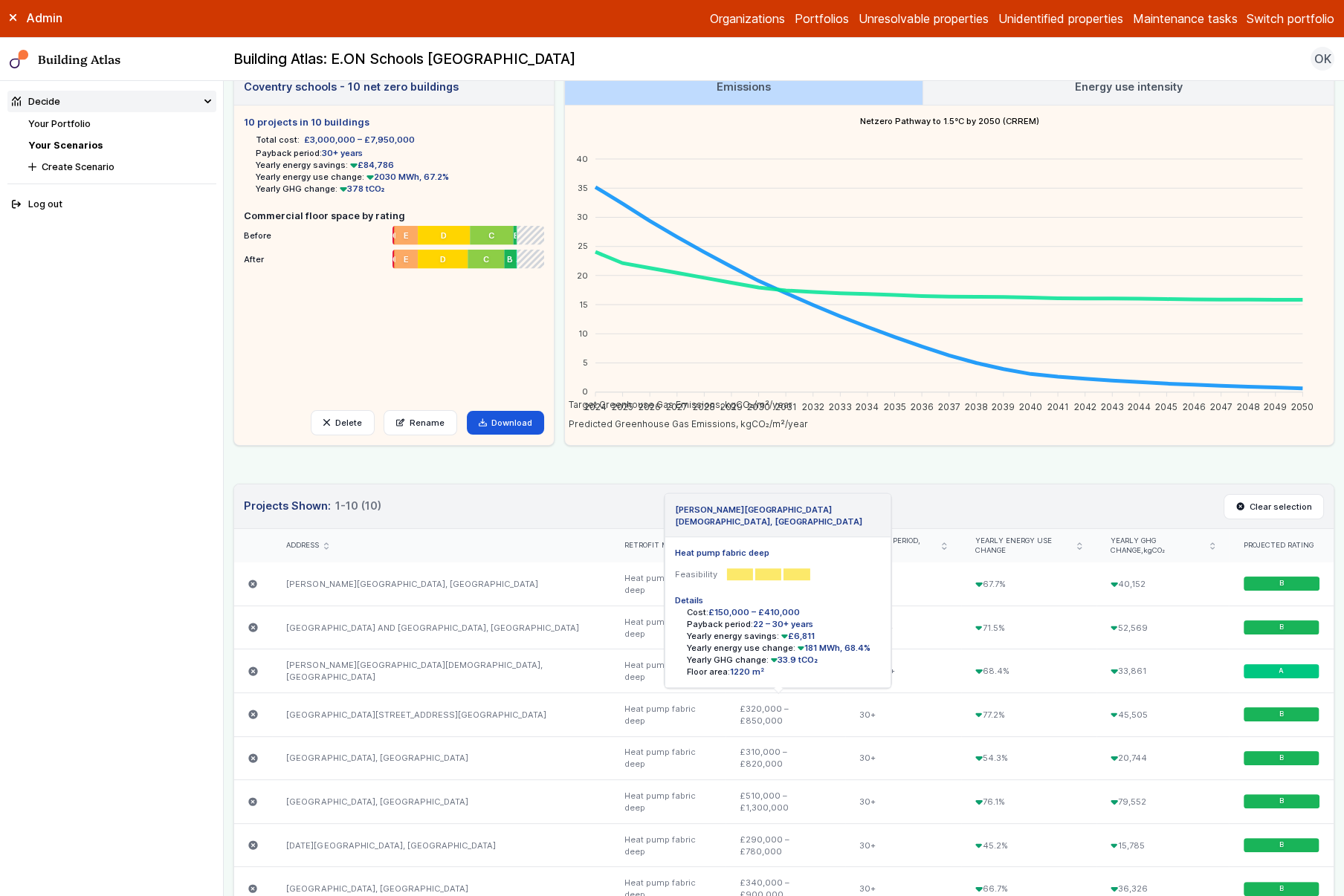
scroll to position [0, 0]
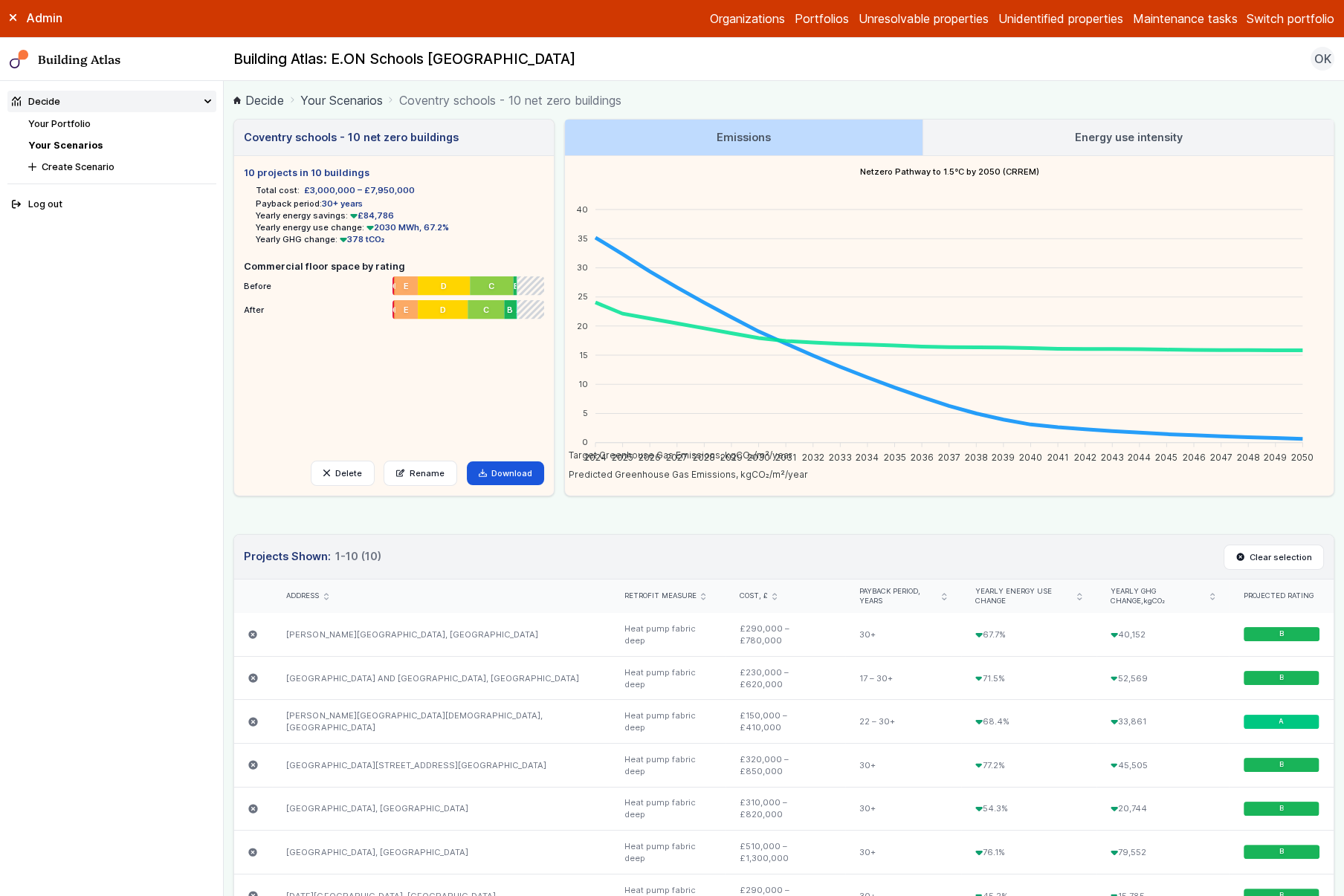
click at [1074, 144] on h3 "Energy use intensity" at bounding box center [1127, 136] width 107 height 16
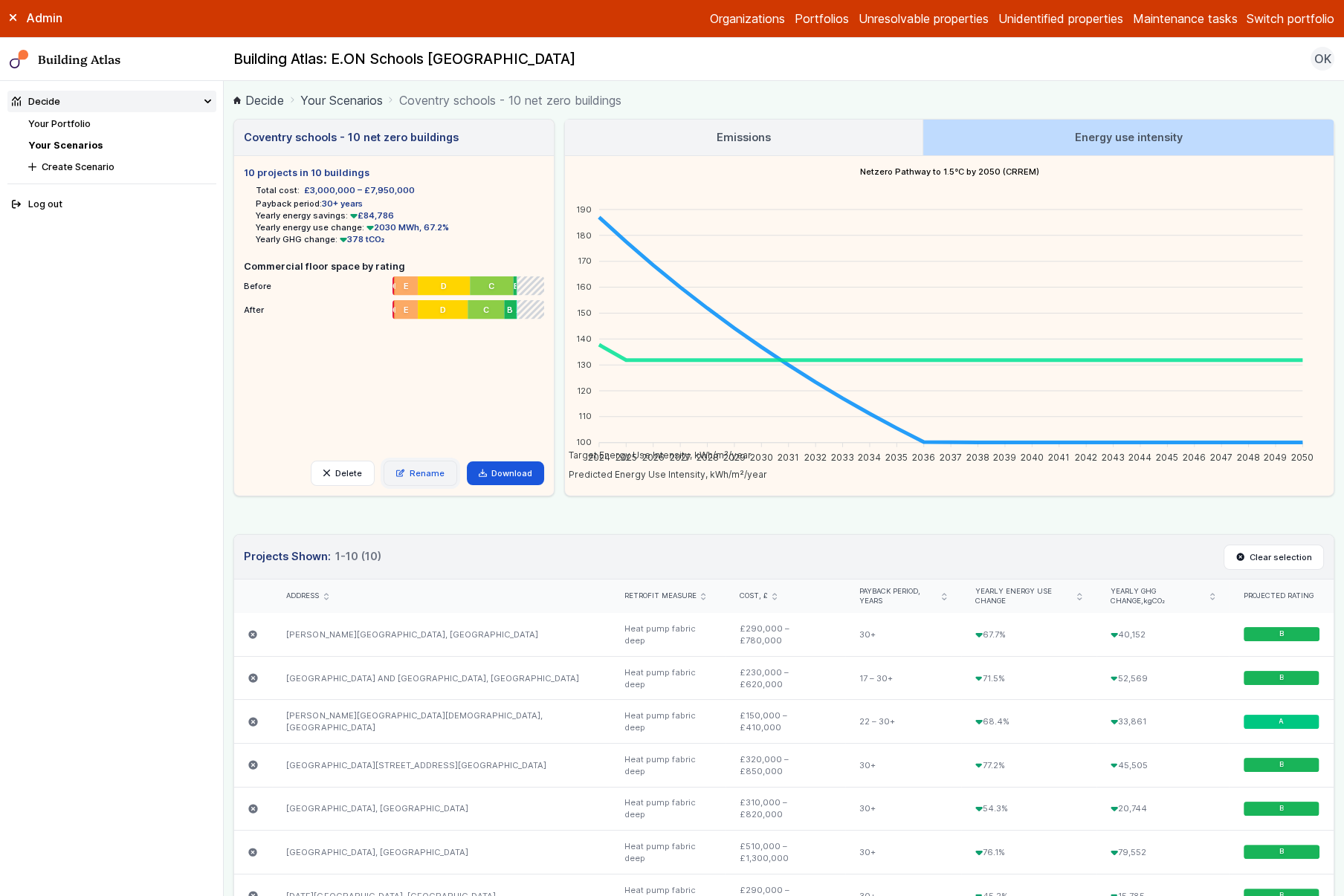
click at [422, 470] on link "Rename" at bounding box center [420, 473] width 74 height 25
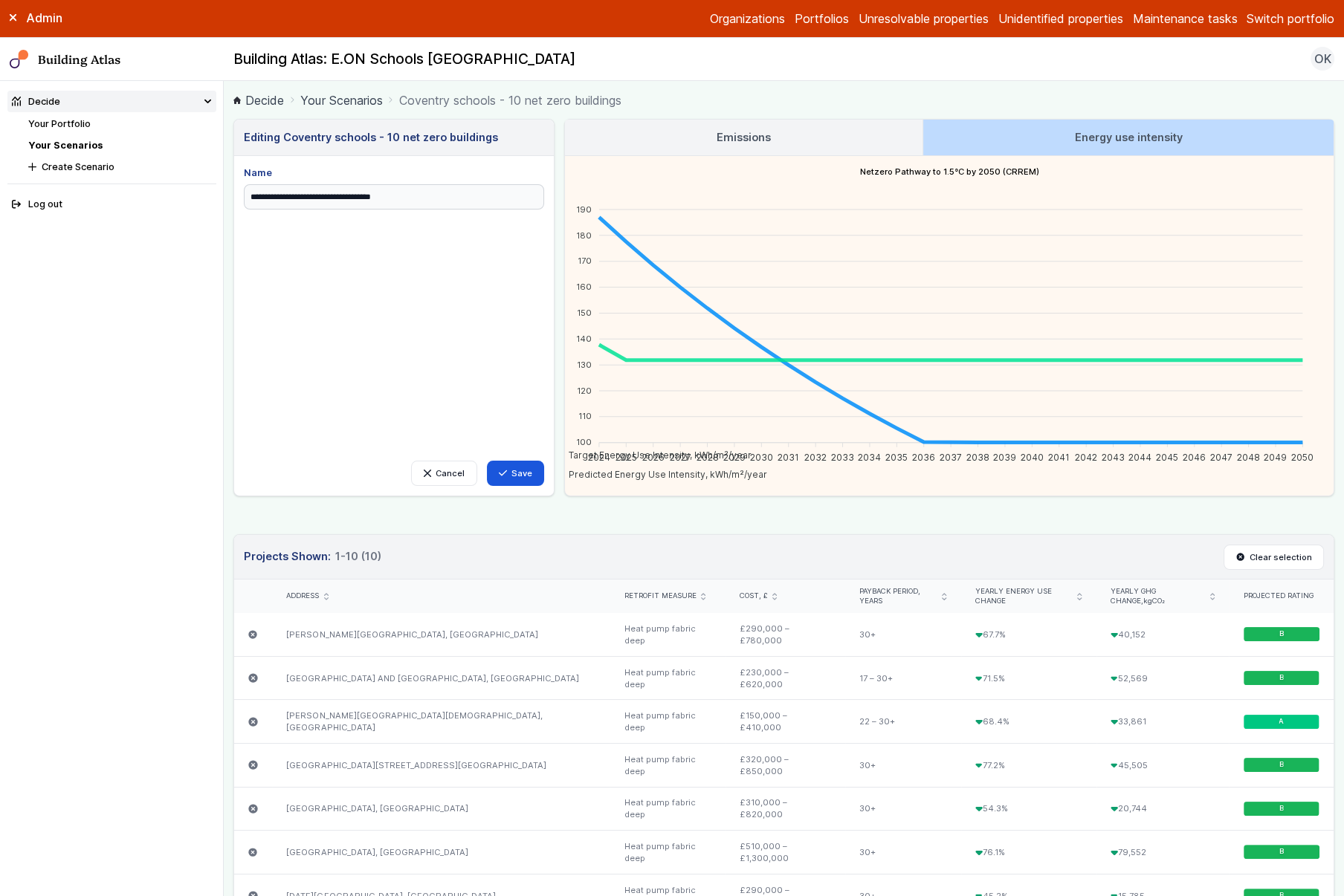
click at [381, 139] on h3 "Editing Coventry schools - 10 net zero buildings" at bounding box center [371, 136] width 254 height 16
drag, startPoint x: 383, startPoint y: 137, endPoint x: 373, endPoint y: 139, distance: 10.2
click at [373, 139] on h3 "Editing Coventry schools - 10 net zero buildings" at bounding box center [371, 136] width 254 height 16
click at [327, 193] on input "**********" at bounding box center [393, 196] width 300 height 25
type input "**********"
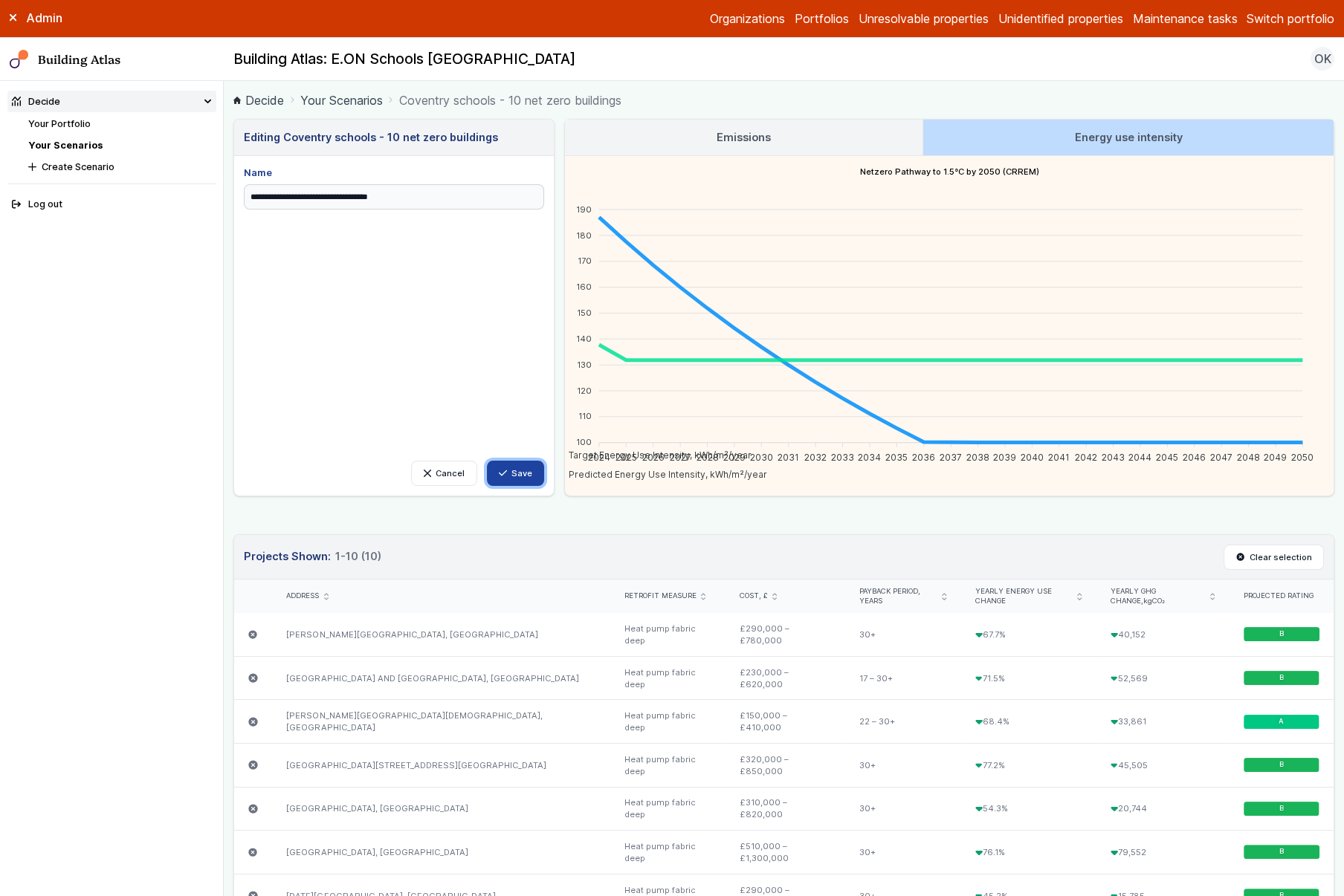
click at [539, 477] on button "Save" at bounding box center [516, 473] width 58 height 25
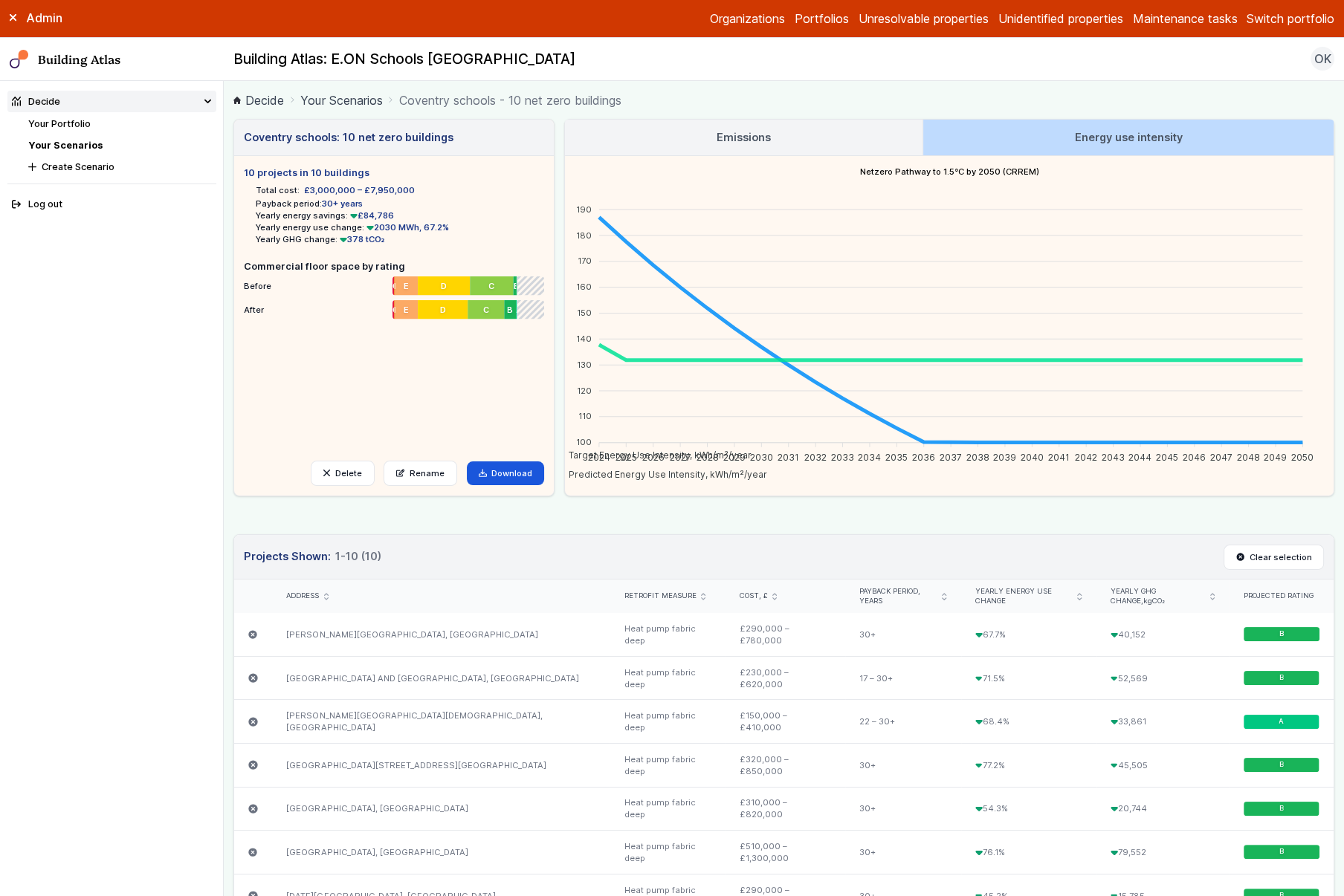
click at [717, 134] on h3 "Emissions" at bounding box center [744, 136] width 54 height 16
